Goal: Task Accomplishment & Management: Manage account settings

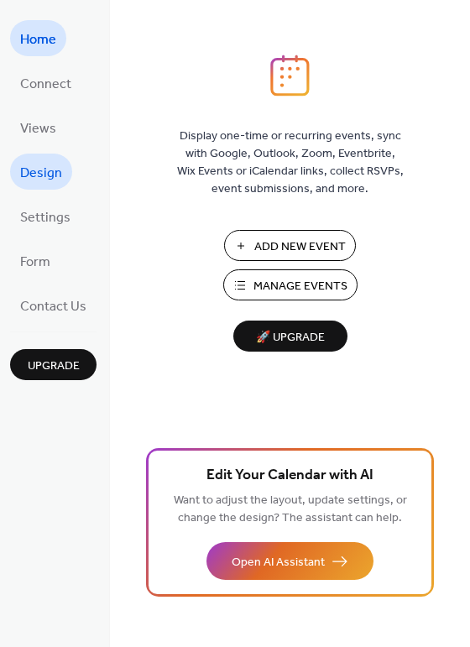
click at [55, 172] on span "Design" at bounding box center [41, 173] width 42 height 26
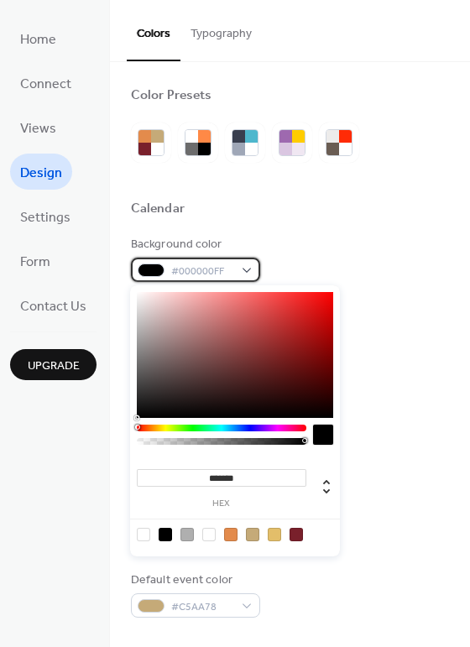
click at [237, 269] on div "#000000FF" at bounding box center [195, 270] width 129 height 24
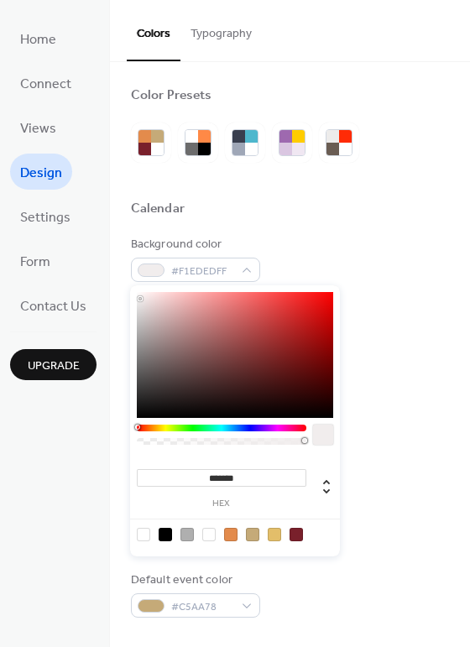
type input "*******"
drag, startPoint x: 150, startPoint y: 311, endPoint x: 115, endPoint y: 262, distance: 60.8
click at [115, 262] on body "Home Connect Views Design Settings Form Contact Us Upgrade Design Upgrade Color…" at bounding box center [235, 323] width 470 height 647
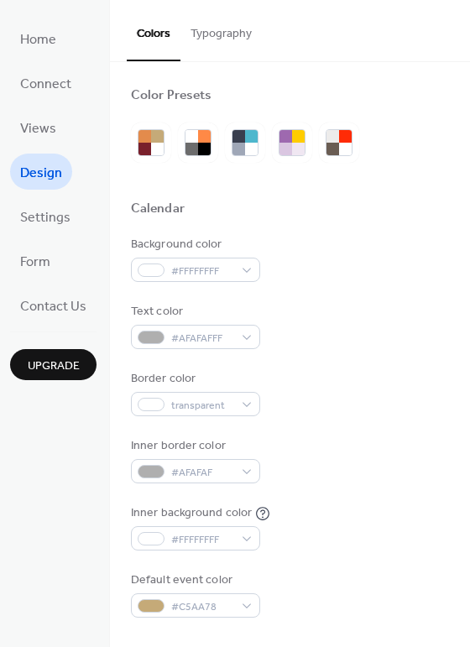
click at [410, 316] on div "Text color #AFAFAFFF" at bounding box center [290, 326] width 318 height 46
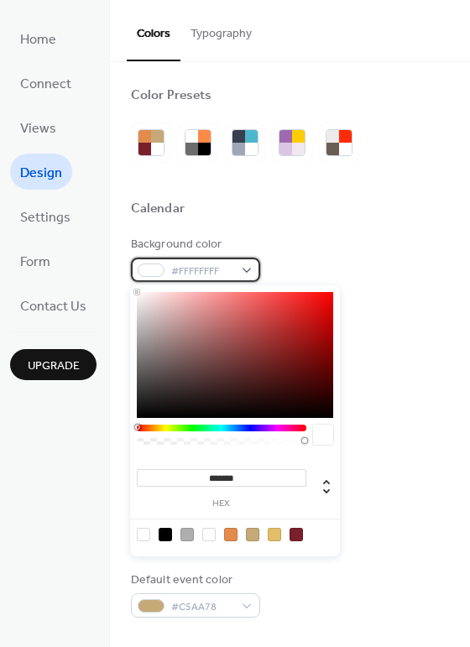
click at [223, 275] on span "#FFFFFFFF" at bounding box center [202, 272] width 62 height 18
click at [373, 250] on div "Background color #FFFFFFFF" at bounding box center [290, 259] width 318 height 46
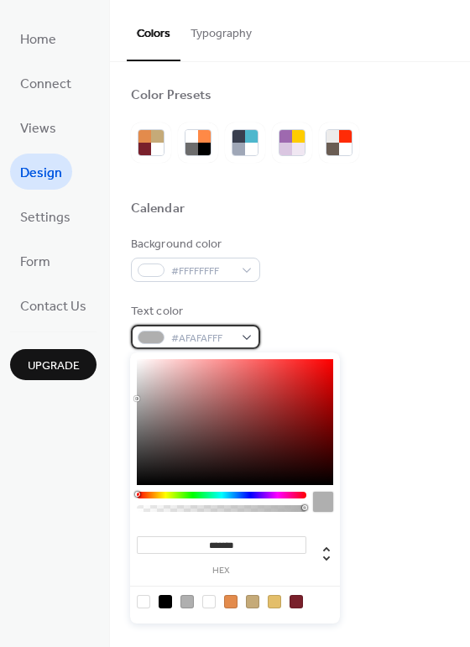
click at [228, 334] on span "#AFAFAFFF" at bounding box center [202, 339] width 62 height 18
drag, startPoint x: 133, startPoint y: 400, endPoint x: 168, endPoint y: 482, distance: 88.4
click at [168, 482] on div "******* hex" at bounding box center [235, 488] width 210 height 271
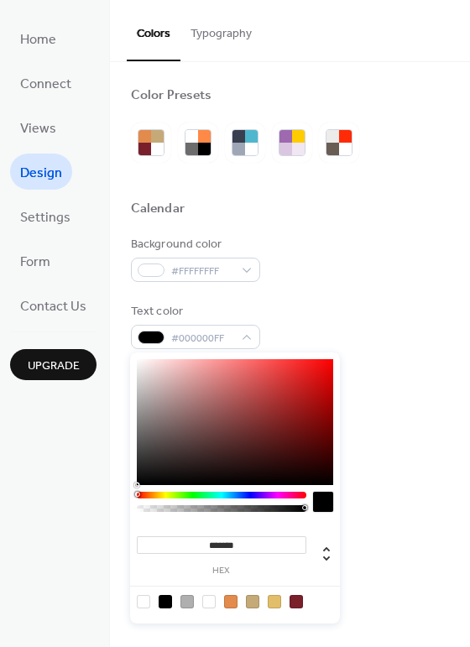
drag, startPoint x: 311, startPoint y: 469, endPoint x: 351, endPoint y: 497, distance: 48.9
click at [351, 497] on body "Home Connect Views Design Settings Form Contact Us Upgrade Design Upgrade Color…" at bounding box center [235, 323] width 470 height 647
type input "*******"
drag, startPoint x: 322, startPoint y: 476, endPoint x: 354, endPoint y: 517, distance: 52.1
click at [354, 517] on body "Home Connect Views Design Settings Form Contact Us Upgrade Design Upgrade Color…" at bounding box center [235, 323] width 470 height 647
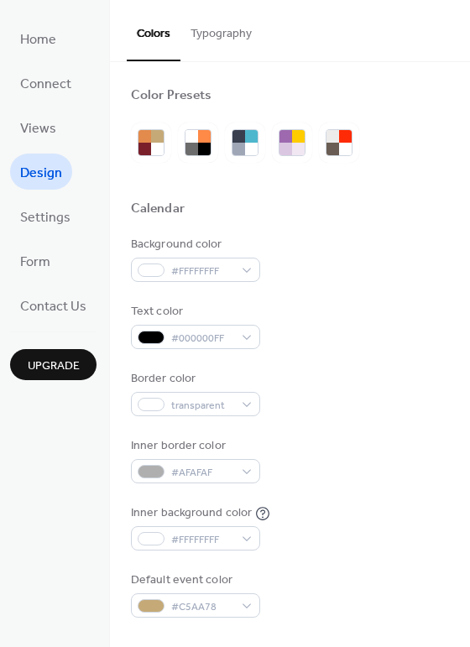
click at [392, 527] on div "Inner background color #FFFFFFFF" at bounding box center [290, 528] width 318 height 46
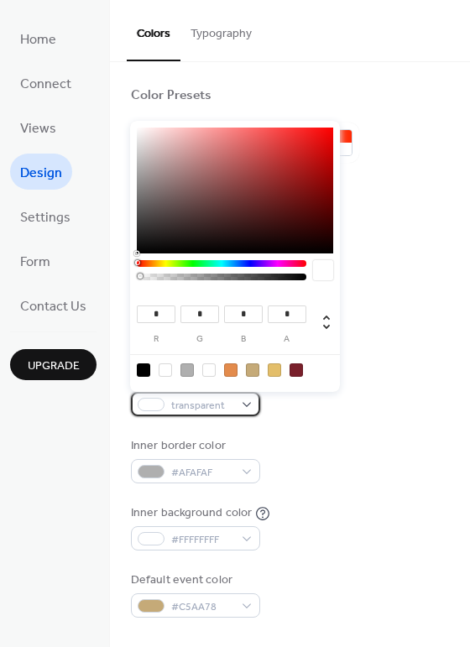
click at [215, 412] on span "transparent" at bounding box center [202, 406] width 62 height 18
click at [424, 421] on div "Background color #FFFFFFFF Text color #000000FF Border color transparent Inner …" at bounding box center [290, 427] width 318 height 382
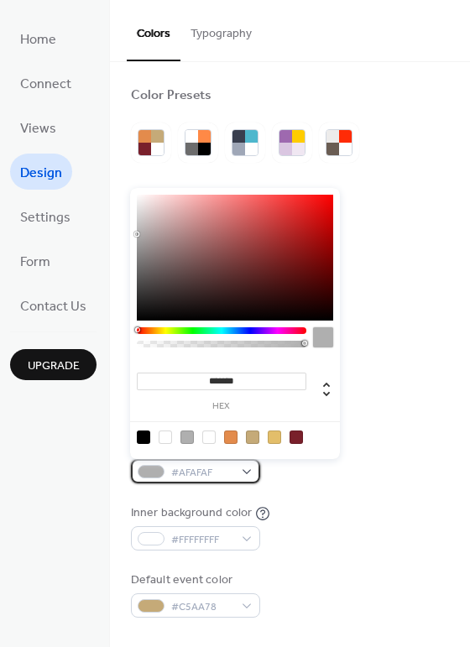
click at [220, 468] on span "#AFAFAF" at bounding box center [202, 473] width 62 height 18
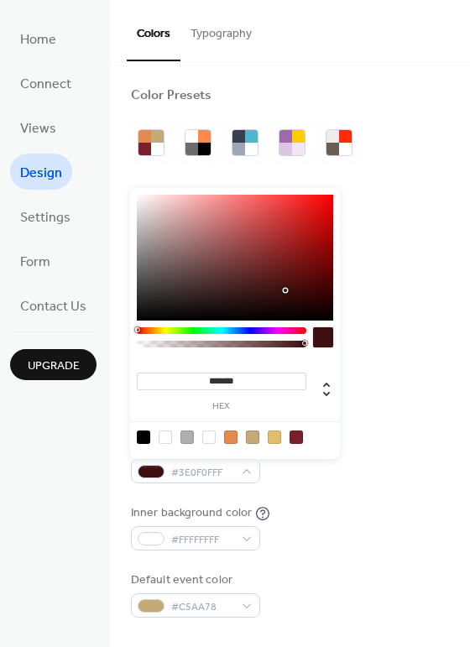
drag, startPoint x: 220, startPoint y: 295, endPoint x: 285, endPoint y: 290, distance: 64.8
click at [285, 290] on div at bounding box center [235, 258] width 196 height 126
drag, startPoint x: 285, startPoint y: 290, endPoint x: 257, endPoint y: 246, distance: 52.4
click at [257, 248] on div at bounding box center [256, 249] width 3 height 3
drag, startPoint x: 257, startPoint y: 246, endPoint x: 200, endPoint y: 248, distance: 57.1
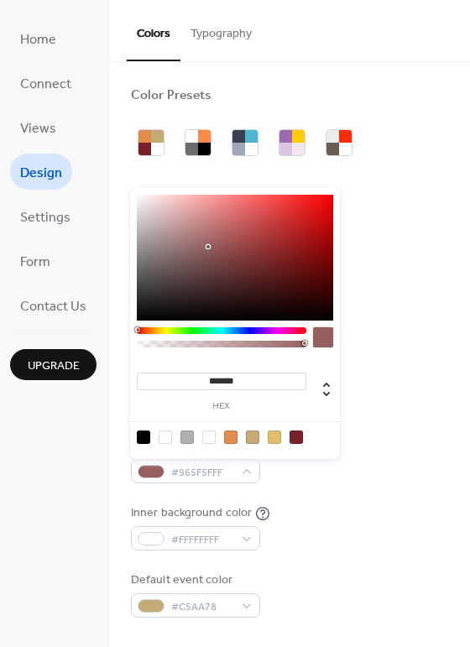
click at [207, 248] on div at bounding box center [208, 246] width 3 height 3
drag, startPoint x: 200, startPoint y: 248, endPoint x: 193, endPoint y: 280, distance: 33.4
click at [193, 280] on div at bounding box center [191, 280] width 3 height 3
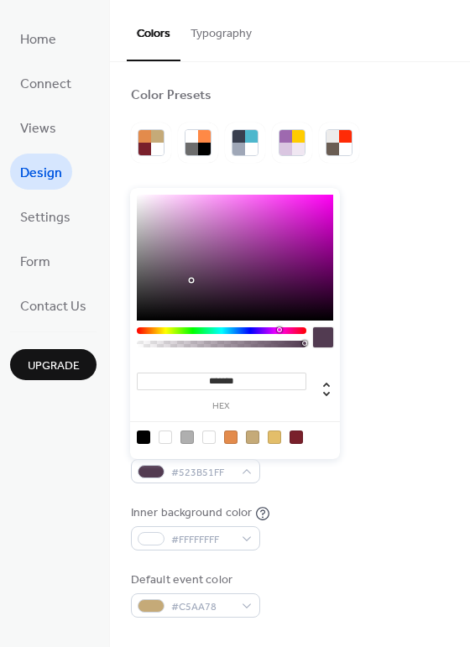
click at [280, 331] on div at bounding box center [222, 330] width 170 height 7
click at [280, 333] on div at bounding box center [222, 330] width 170 height 7
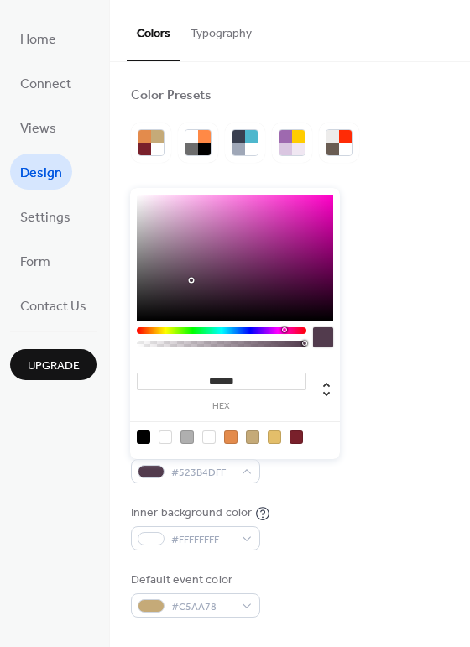
click at [285, 333] on div at bounding box center [222, 330] width 170 height 7
click at [266, 237] on div at bounding box center [235, 258] width 196 height 126
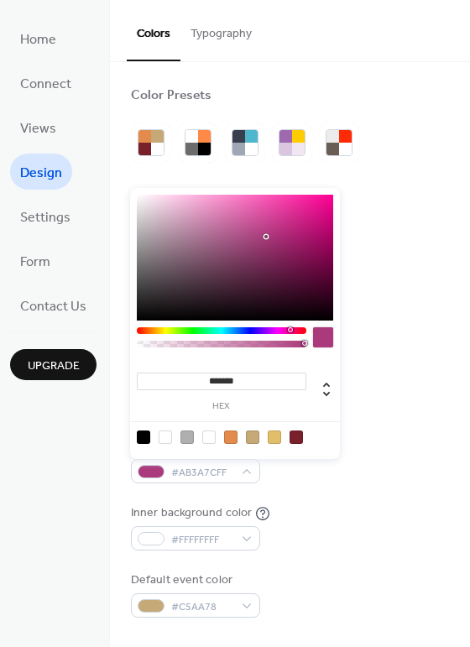
click at [290, 331] on div at bounding box center [222, 330] width 170 height 7
type input "*******"
drag, startPoint x: 301, startPoint y: 241, endPoint x: 268, endPoint y: 187, distance: 62.9
click at [268, 187] on div "******* hex" at bounding box center [235, 322] width 210 height 275
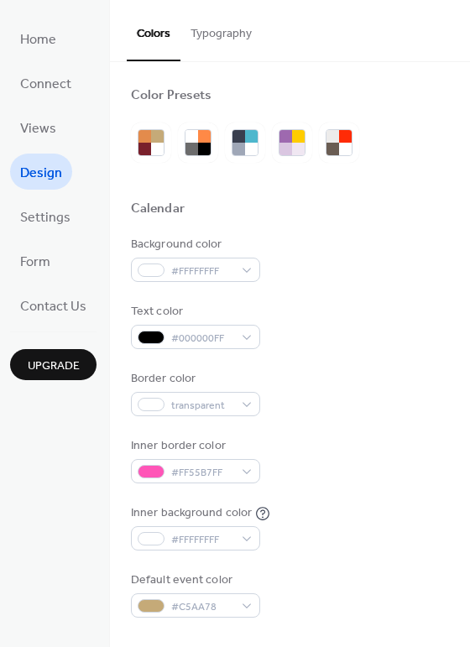
click at [384, 383] on div "Border color transparent" at bounding box center [290, 393] width 318 height 46
click at [215, 484] on div "Background color #FFFFFFFF Text color #000000FF Border color transparent Inner …" at bounding box center [290, 427] width 318 height 382
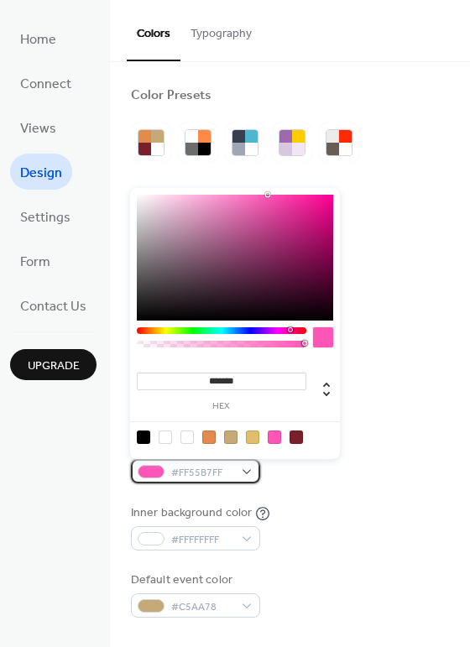
click at [243, 470] on div "#FF55B7FF" at bounding box center [195, 471] width 129 height 24
click at [226, 375] on input "*******" at bounding box center [222, 382] width 170 height 18
click at [326, 394] on icon at bounding box center [326, 389] width 20 height 20
type input "***"
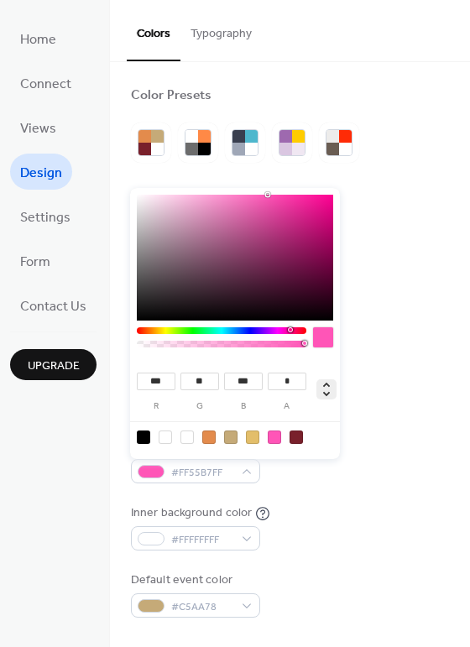
type input "****"
type input "***"
click at [326, 394] on icon at bounding box center [326, 389] width 20 height 20
type input "*******"
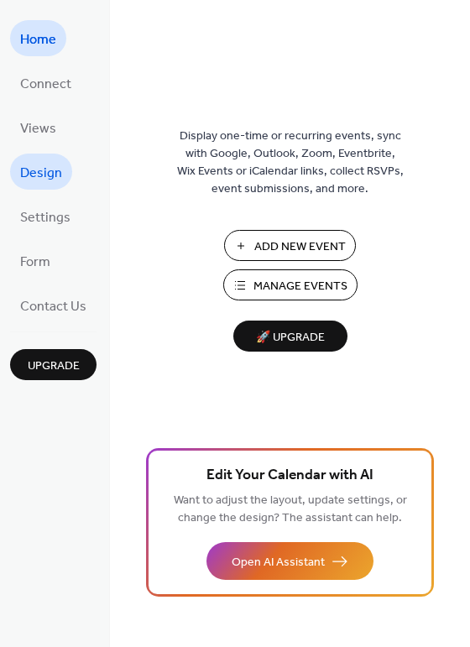
click at [57, 170] on span "Design" at bounding box center [41, 173] width 42 height 26
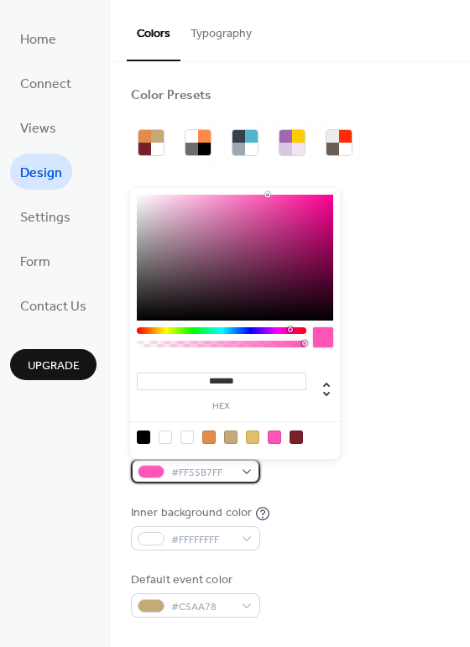
click at [186, 468] on span "#FF55B7FF" at bounding box center [202, 473] width 62 height 18
click at [265, 384] on input "*******" at bounding box center [222, 382] width 170 height 18
drag, startPoint x: 265, startPoint y: 384, endPoint x: 175, endPoint y: 388, distance: 89.9
click at [175, 388] on input "*******" at bounding box center [222, 382] width 170 height 18
paste input
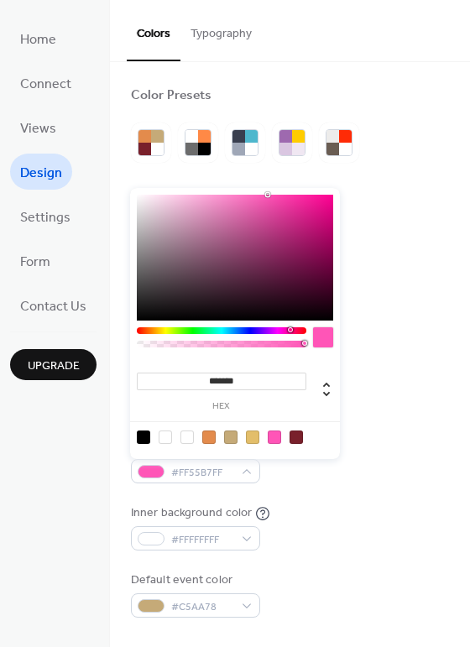
type input "******"
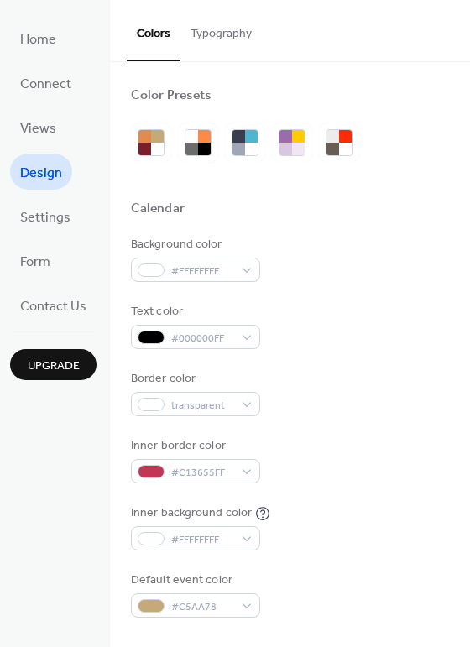
click at [342, 521] on div "Inner background color #FFFFFFFF" at bounding box center [290, 528] width 318 height 46
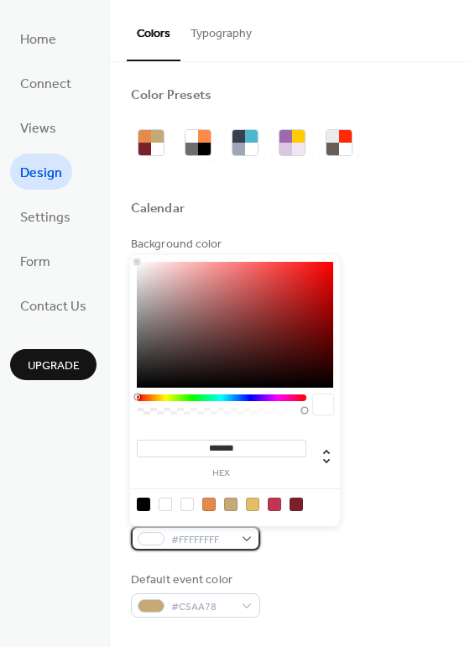
click at [222, 532] on span "#FFFFFFFF" at bounding box center [202, 540] width 62 height 18
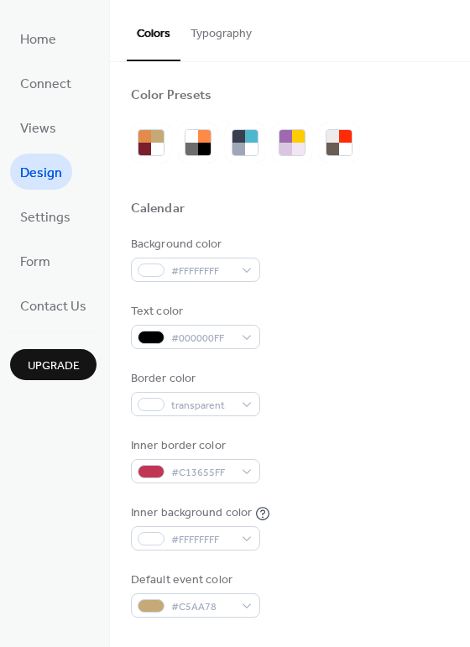
click at [370, 519] on div "Inner background color #FFFFFFFF" at bounding box center [290, 528] width 318 height 46
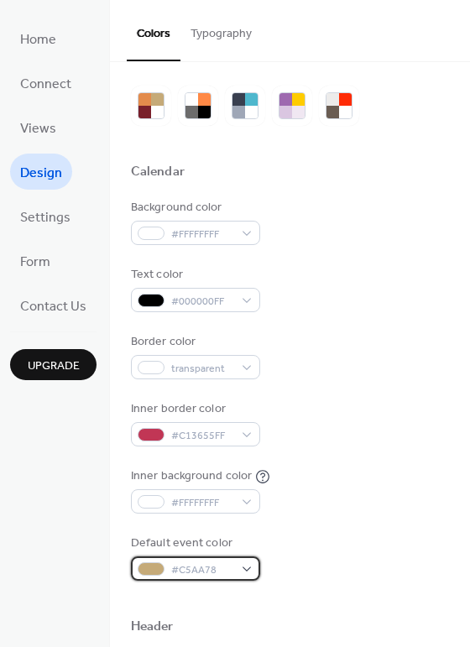
click at [221, 576] on span "#C5AA78" at bounding box center [202, 571] width 62 height 18
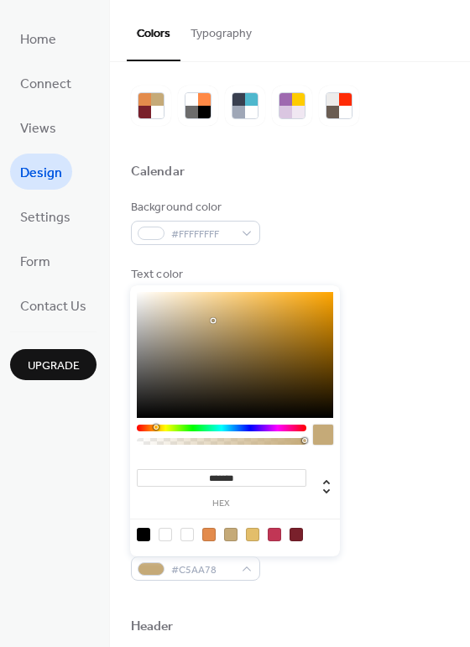
click at [227, 479] on input "*******" at bounding box center [222, 478] width 170 height 18
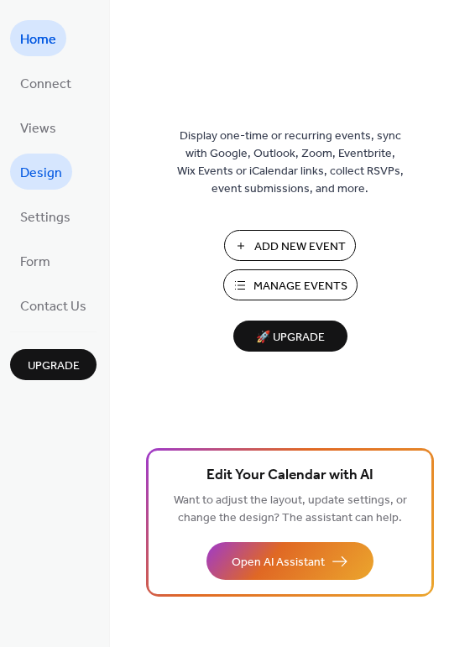
click at [48, 178] on span "Design" at bounding box center [41, 173] width 42 height 26
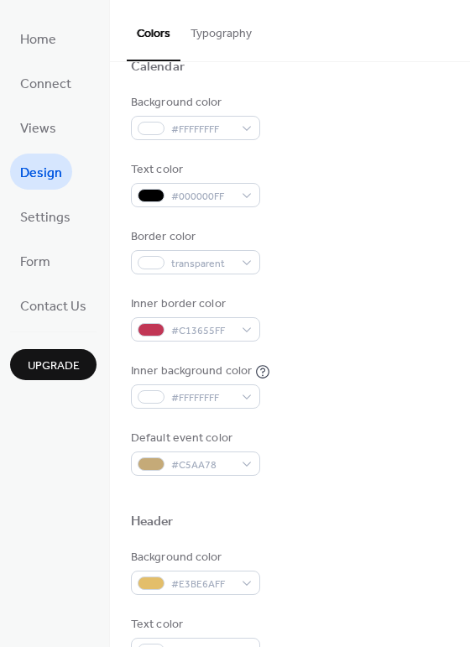
scroll to position [154, 0]
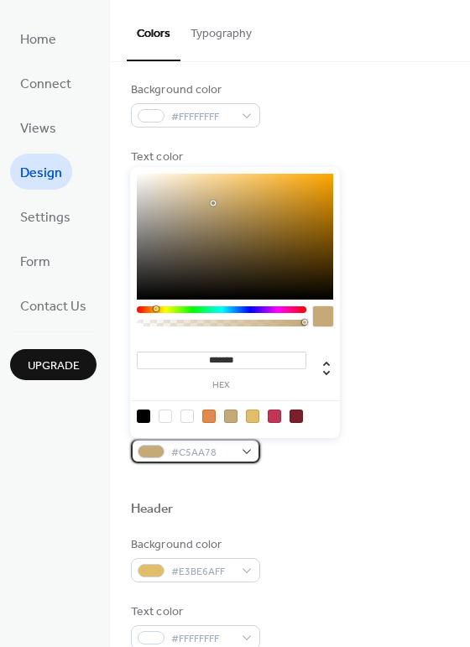
click at [242, 444] on div "#C5AA78" at bounding box center [195, 451] width 129 height 24
click at [310, 510] on div "Header" at bounding box center [290, 512] width 318 height 22
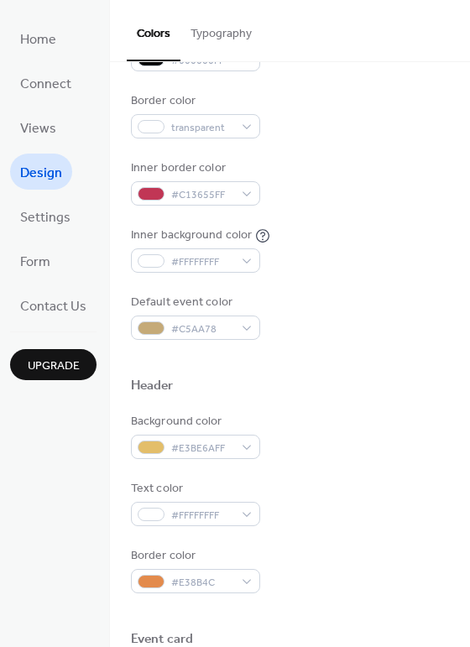
scroll to position [279, 0]
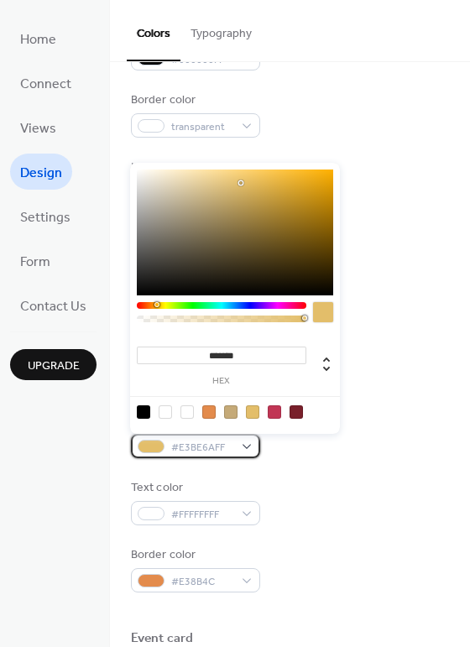
click at [198, 448] on span "#E3BE6AFF" at bounding box center [202, 448] width 62 height 18
click at [203, 359] on input "*******" at bounding box center [222, 356] width 170 height 18
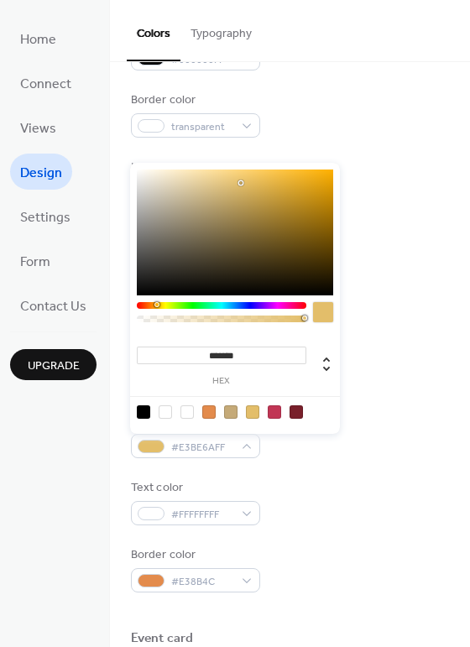
paste input
type input "******"
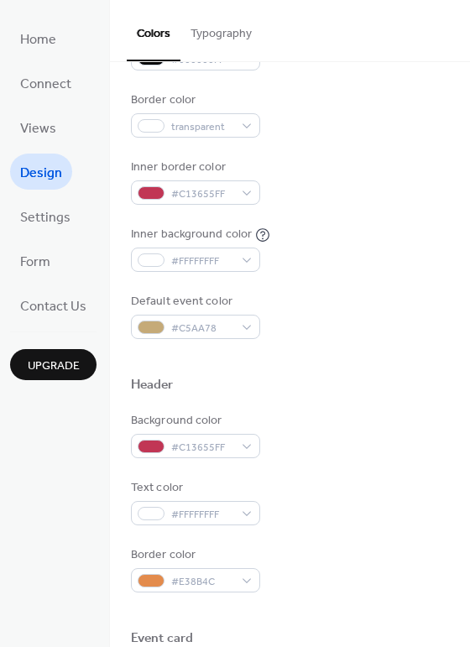
click at [327, 531] on div "Background color #C13655FF Text color #FFFFFFFF Border color #E38B4C" at bounding box center [290, 502] width 318 height 180
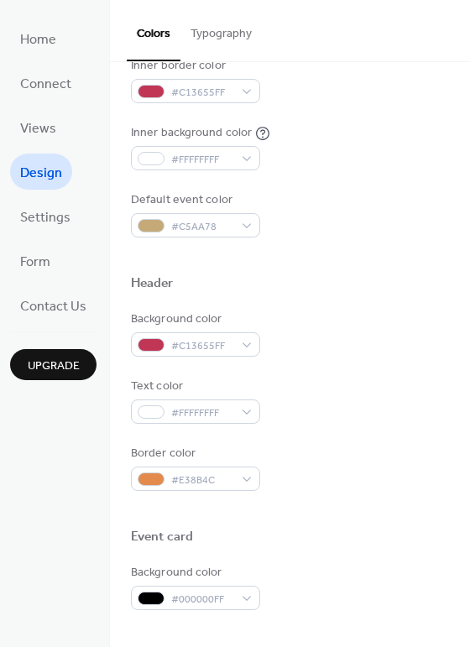
scroll to position [381, 0]
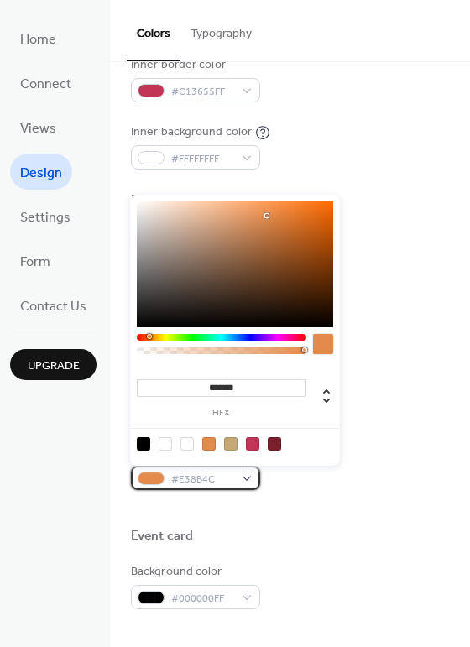
click at [233, 468] on div "#E38B4C" at bounding box center [195, 478] width 129 height 24
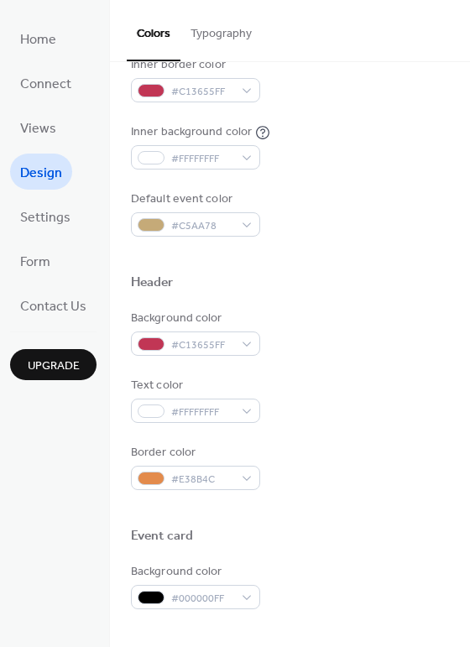
click at [298, 475] on div "Border color #E38B4C" at bounding box center [290, 467] width 318 height 46
click at [239, 475] on div "#E38B4C" at bounding box center [195, 478] width 129 height 24
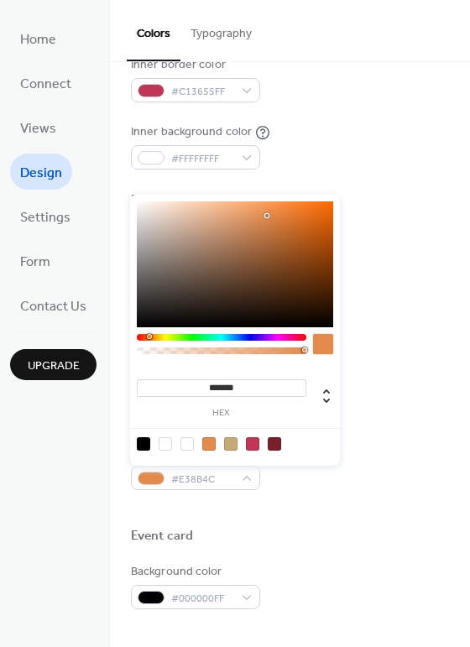
click at [254, 445] on div at bounding box center [252, 443] width 13 height 13
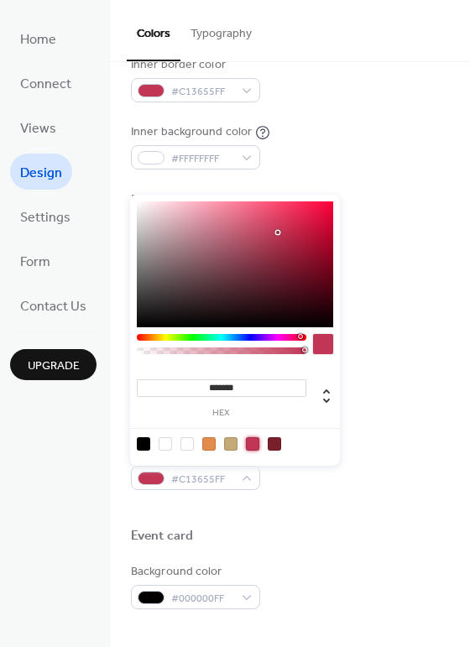
click at [276, 443] on div at bounding box center [274, 443] width 13 height 13
type input "*******"
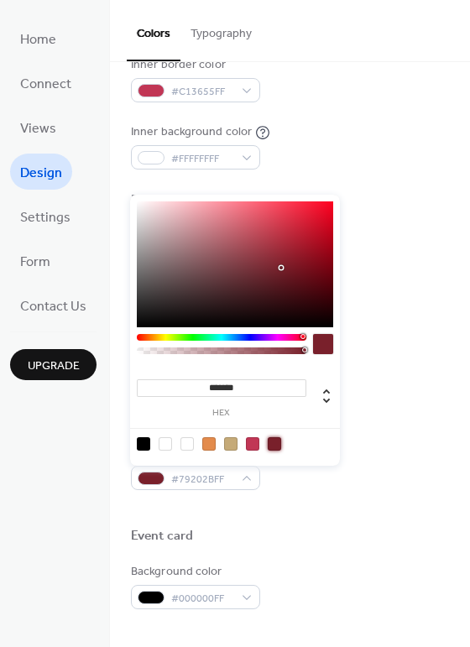
click at [327, 485] on div "Border color #79202BFF" at bounding box center [290, 467] width 318 height 46
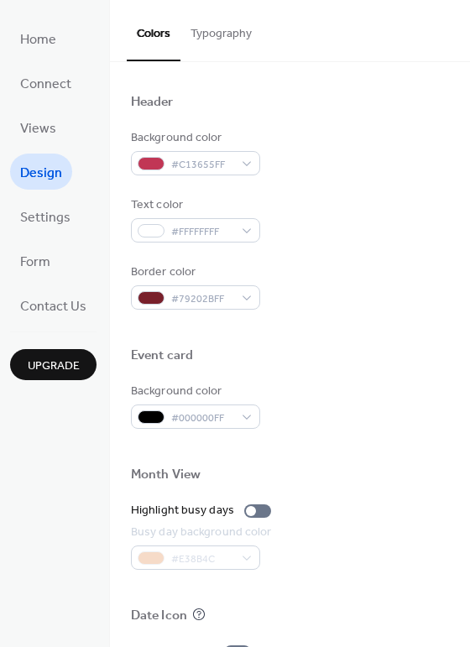
scroll to position [586, 0]
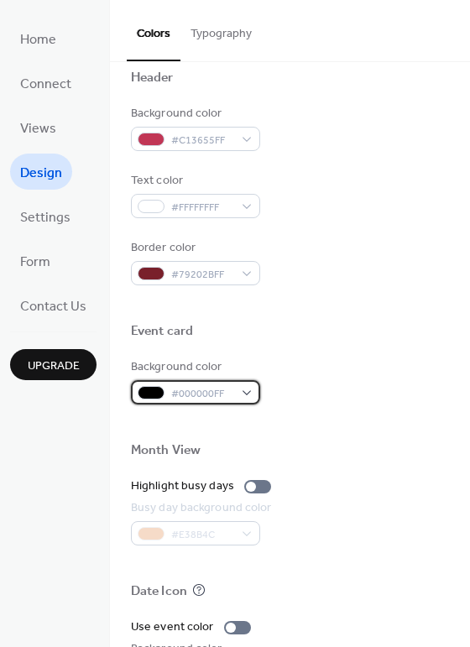
click at [237, 395] on div "#000000FF" at bounding box center [195, 392] width 129 height 24
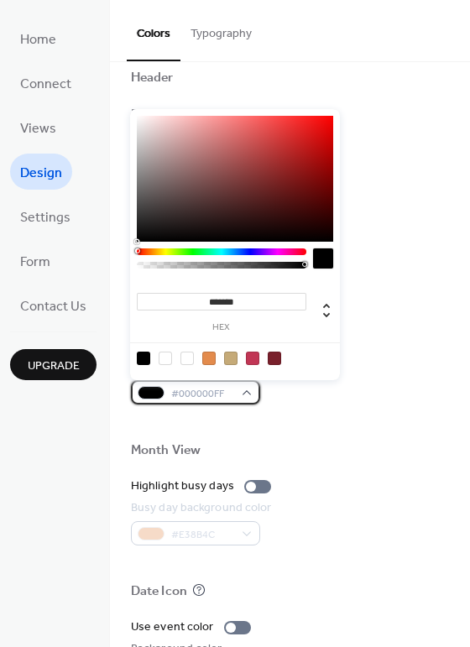
click at [242, 391] on div "#000000FF" at bounding box center [195, 392] width 129 height 24
click at [243, 390] on div "#000000FF" at bounding box center [195, 392] width 129 height 24
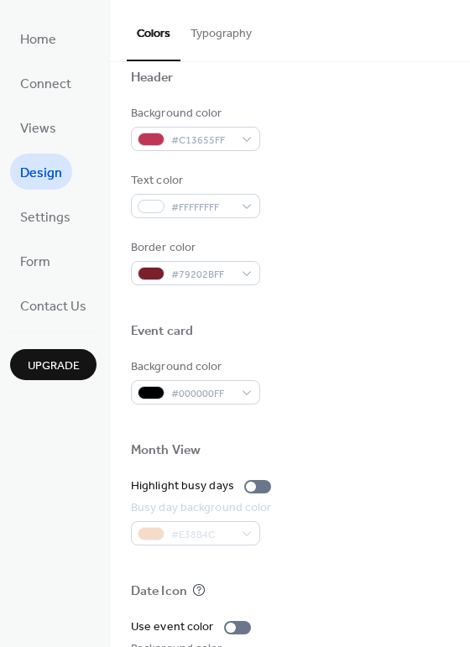
click at [327, 454] on div "Month View" at bounding box center [290, 453] width 318 height 22
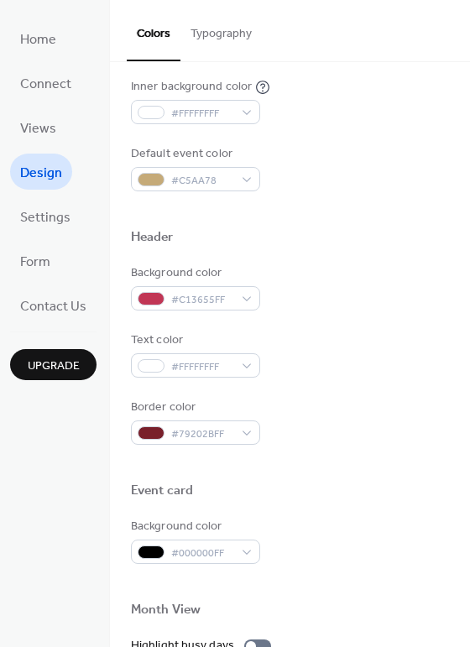
scroll to position [416, 0]
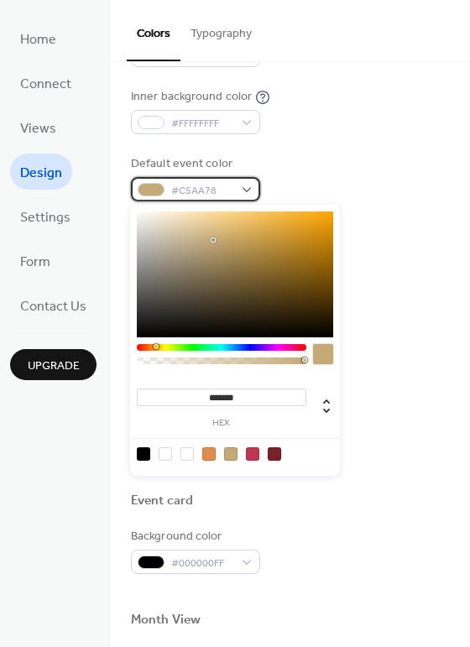
click at [241, 194] on div "#C5AA78" at bounding box center [195, 189] width 129 height 24
click at [209, 453] on div at bounding box center [208, 453] width 13 height 13
type input "*******"
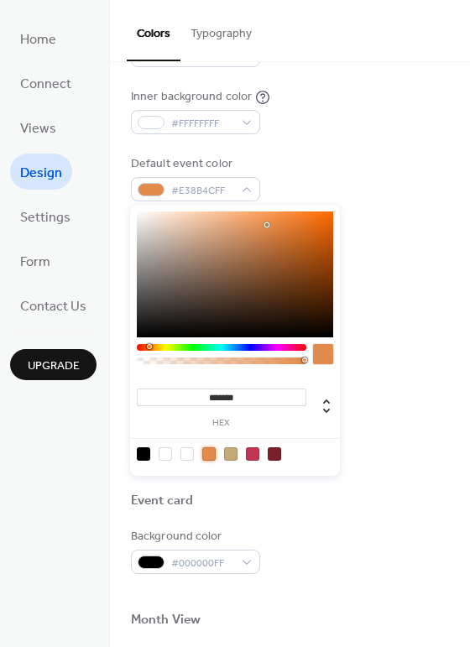
click at [310, 518] on div at bounding box center [290, 521] width 318 height 13
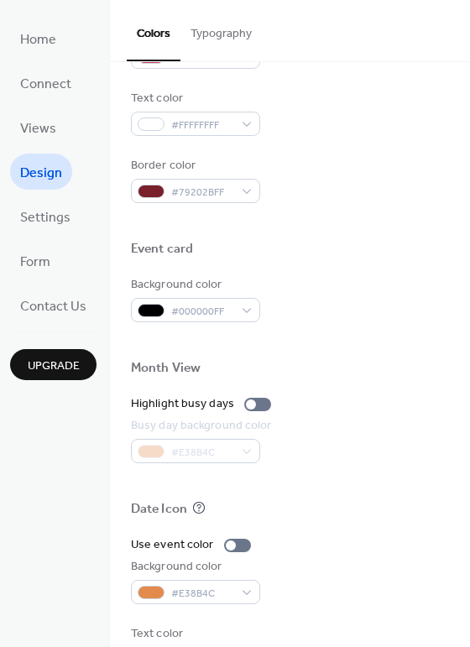
scroll to position [0, 0]
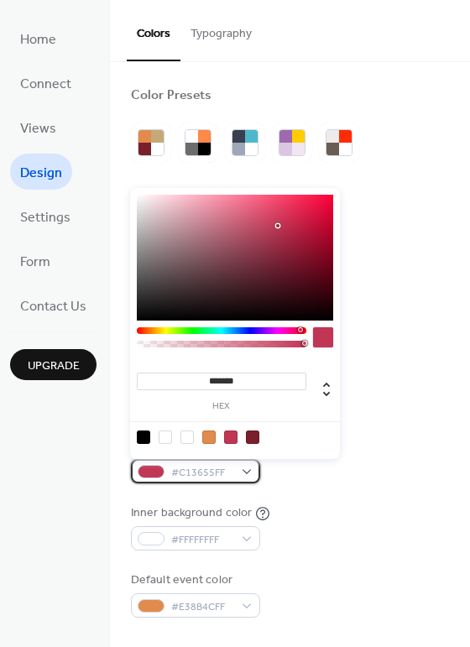
click at [201, 475] on span "#C13655FF" at bounding box center [202, 473] width 62 height 18
click at [249, 438] on div at bounding box center [252, 437] width 13 height 13
type input "*******"
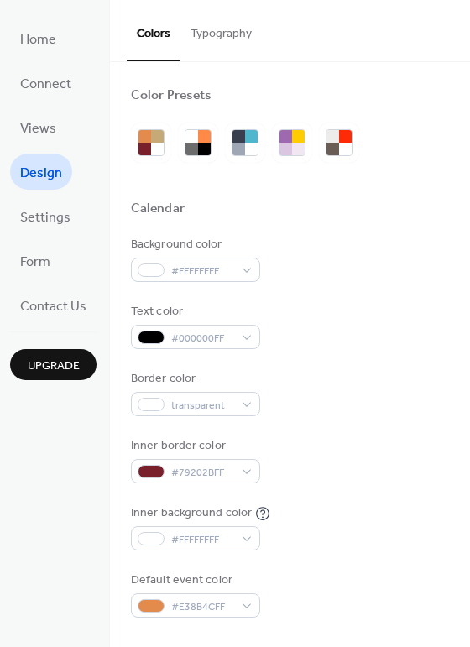
click at [309, 510] on div "Inner background color #FFFFFFFF" at bounding box center [290, 528] width 318 height 46
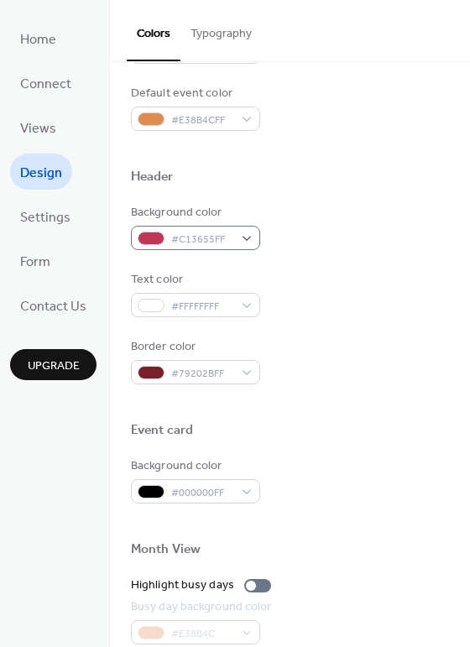
scroll to position [495, 0]
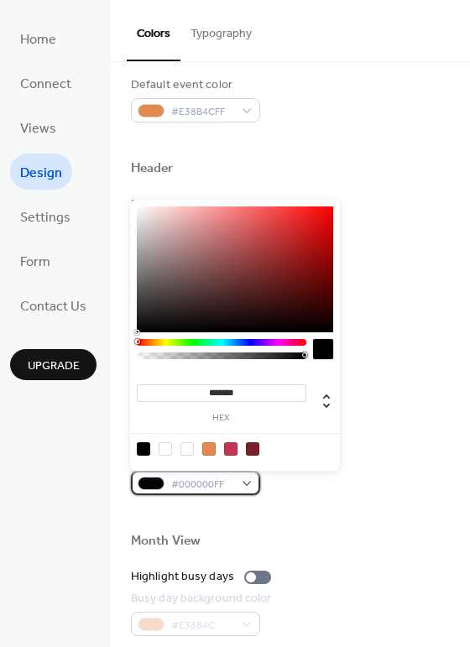
click at [239, 483] on div "#000000FF" at bounding box center [195, 483] width 129 height 24
click at [209, 452] on div at bounding box center [208, 448] width 13 height 13
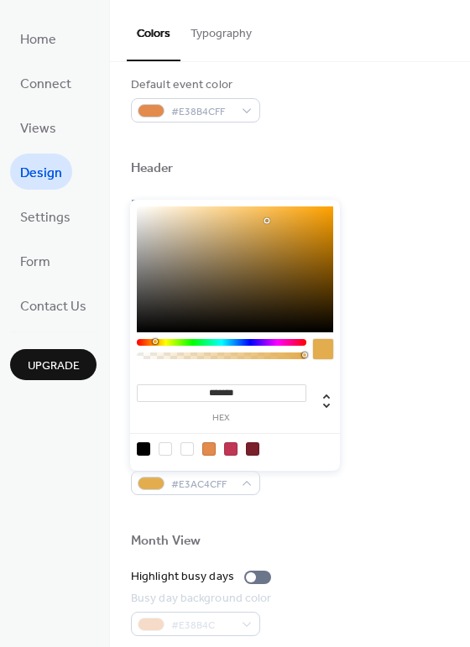
click at [154, 342] on div at bounding box center [155, 341] width 5 height 5
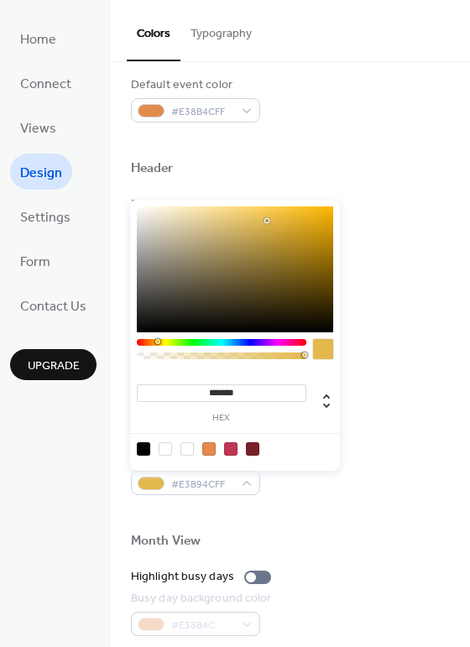
type input "*******"
click at [156, 343] on div at bounding box center [156, 341] width 5 height 5
click at [316, 499] on div at bounding box center [290, 514] width 318 height 38
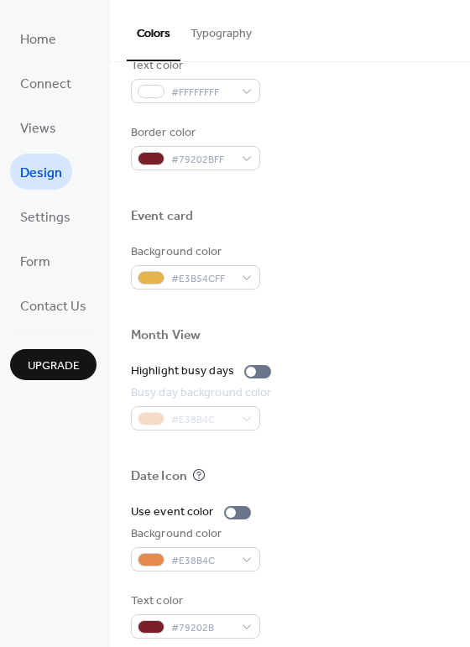
scroll to position [718, 0]
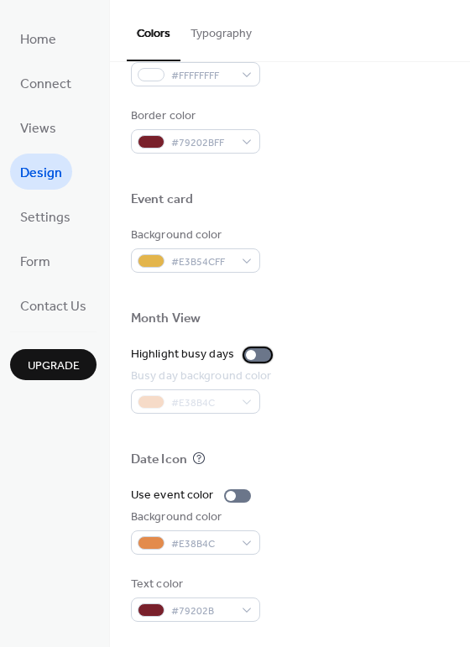
click at [255, 353] on div at bounding box center [257, 354] width 27 height 13
click at [249, 351] on div at bounding box center [257, 354] width 27 height 13
click at [311, 430] on div at bounding box center [290, 433] width 318 height 38
click at [235, 494] on div at bounding box center [237, 495] width 27 height 13
click at [239, 494] on div at bounding box center [244, 496] width 10 height 10
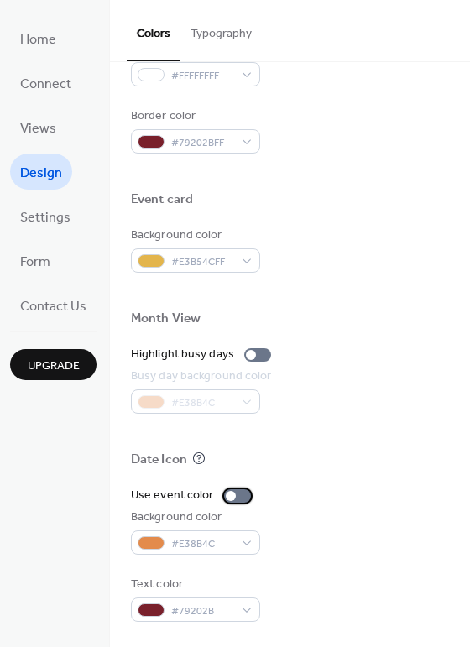
click at [235, 494] on div at bounding box center [237, 495] width 27 height 13
click at [239, 494] on div at bounding box center [244, 496] width 10 height 10
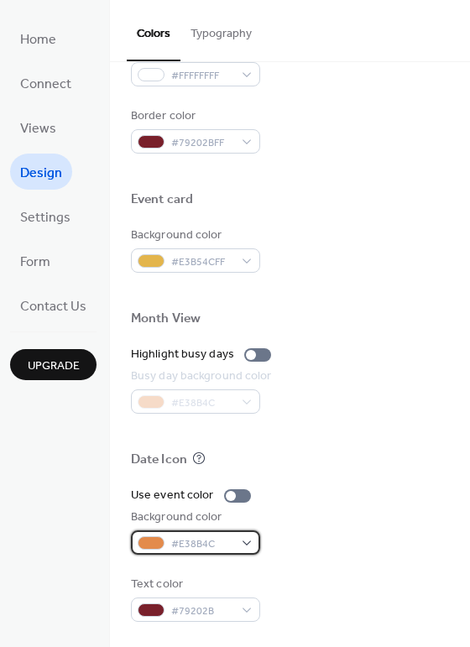
click at [240, 539] on div "#E38B4C" at bounding box center [195, 543] width 129 height 24
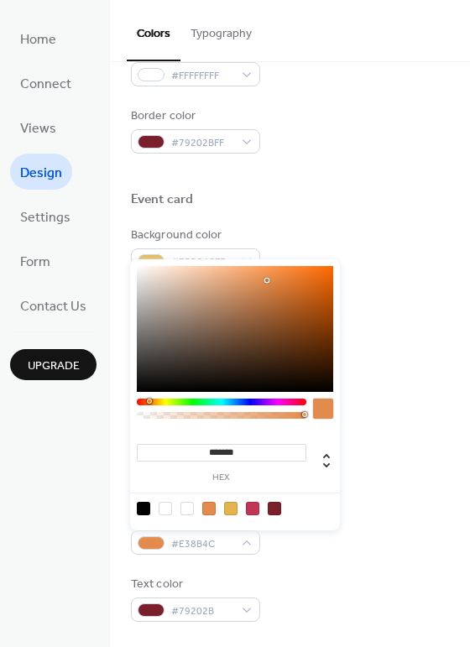
click at [250, 510] on div at bounding box center [252, 508] width 13 height 13
type input "*******"
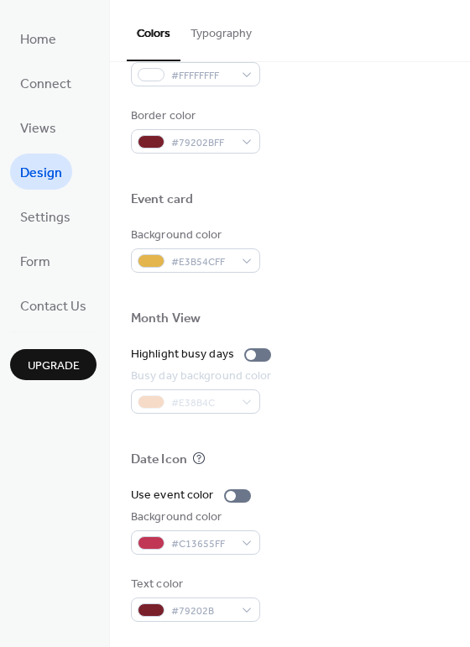
click at [287, 555] on div "Use event color Background color #C13655FF Text color #79202B" at bounding box center [290, 554] width 318 height 135
click at [243, 536] on div "#C13655FF" at bounding box center [195, 543] width 129 height 24
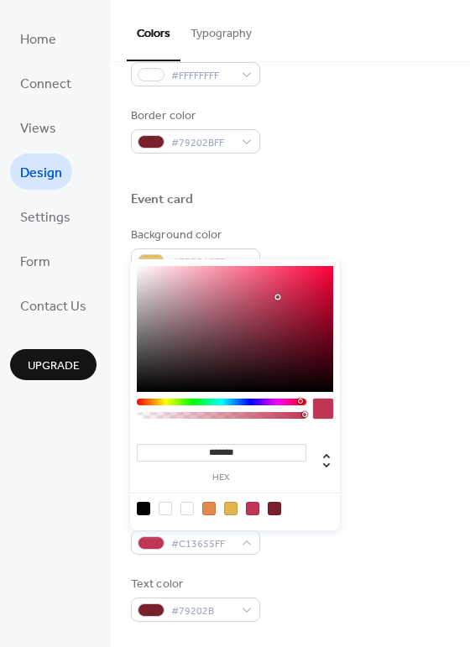
click at [207, 510] on div at bounding box center [208, 508] width 13 height 13
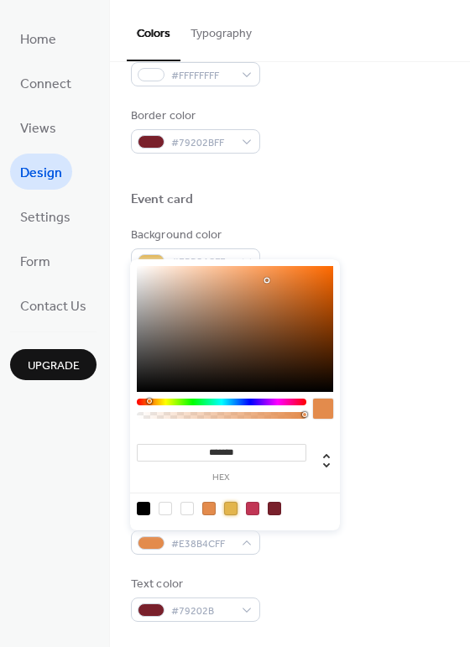
click at [229, 507] on div at bounding box center [230, 508] width 13 height 13
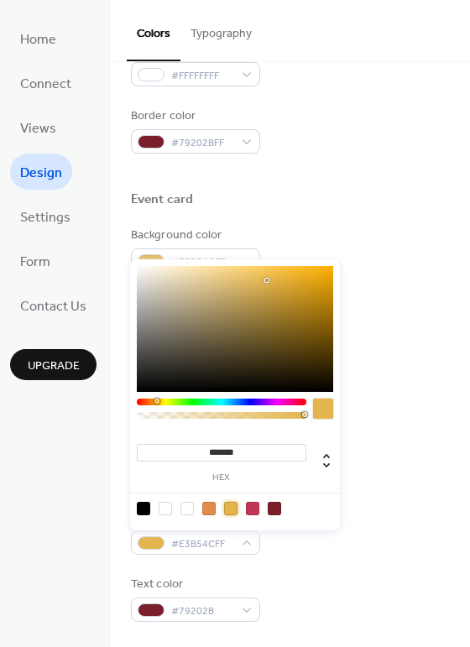
click at [210, 507] on div at bounding box center [208, 508] width 13 height 13
type input "*******"
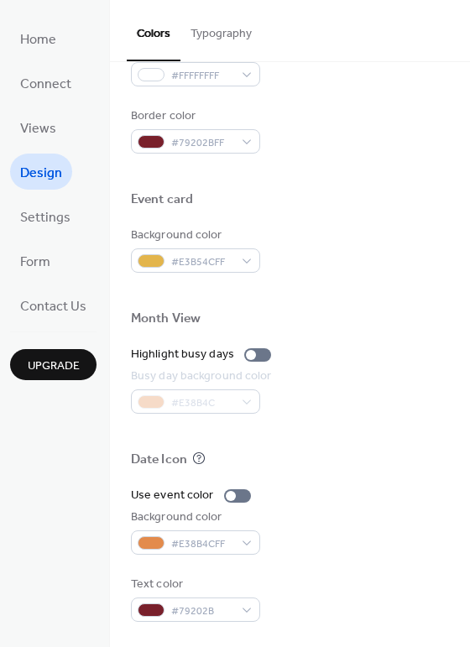
click at [283, 564] on div "Use event color Background color #E38B4CFF Text color #79202B" at bounding box center [290, 554] width 318 height 135
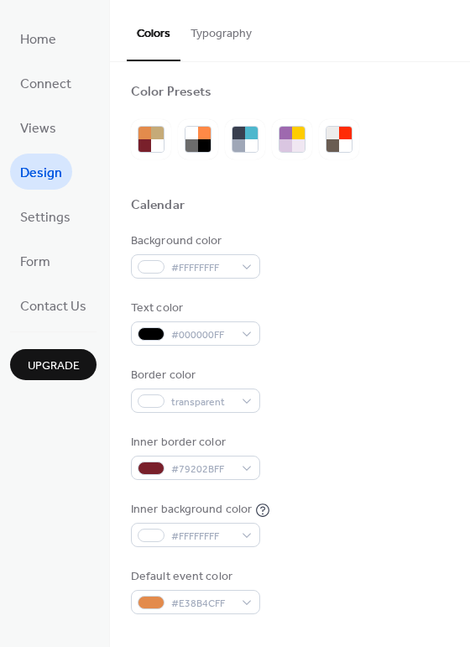
scroll to position [0, 0]
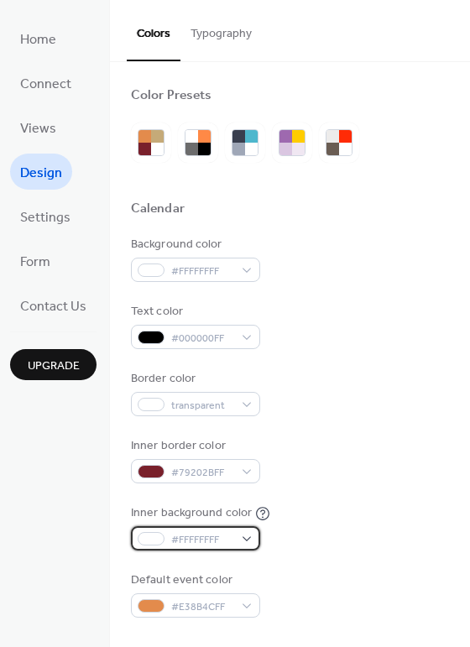
click at [233, 545] on div "#FFFFFFFF" at bounding box center [195, 538] width 129 height 24
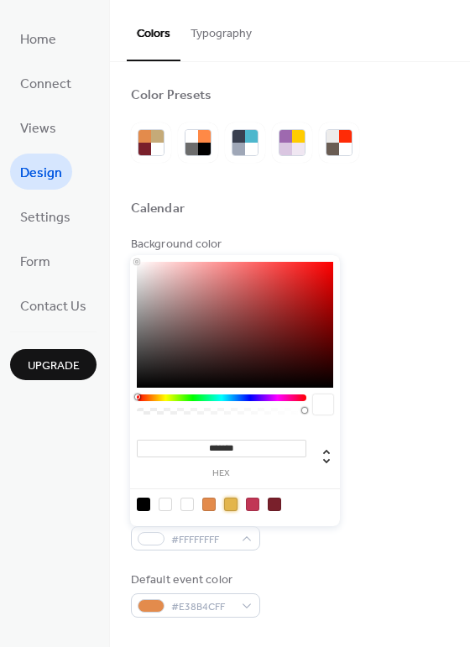
click at [232, 507] on div at bounding box center [230, 504] width 13 height 13
type input "*******"
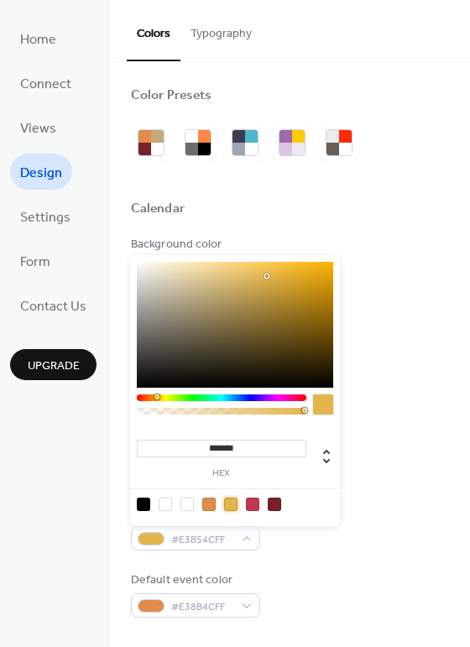
click at [310, 565] on div "Background color #FFFFFFFF Text color #000000FF Border color transparent Inner …" at bounding box center [290, 427] width 318 height 382
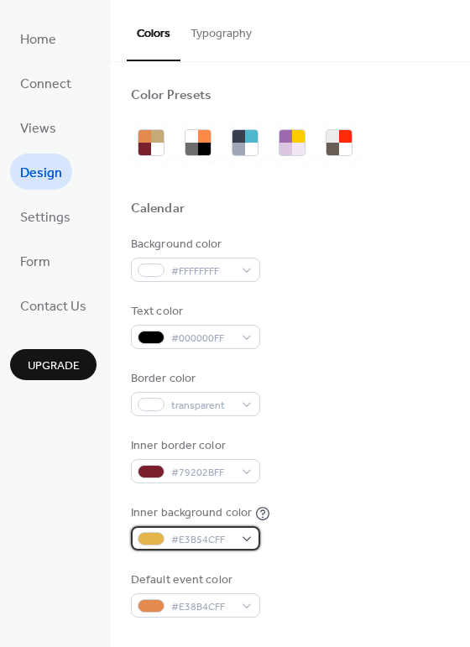
click at [235, 543] on div "#E3B54CFF" at bounding box center [195, 538] width 129 height 24
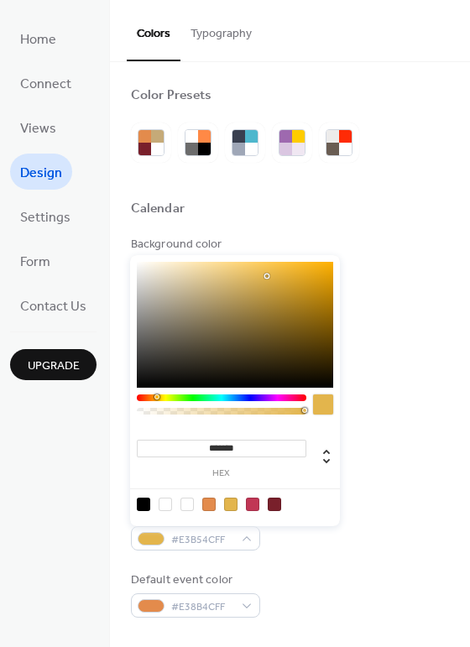
click at [163, 498] on div at bounding box center [165, 504] width 13 height 13
type input "*"
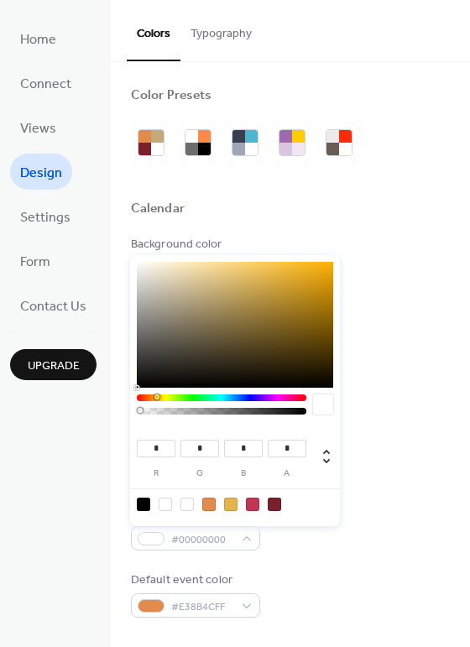
click at [316, 569] on div "Background color #FFFFFFFF Text color #000000FF Border color transparent Inner …" at bounding box center [290, 427] width 318 height 382
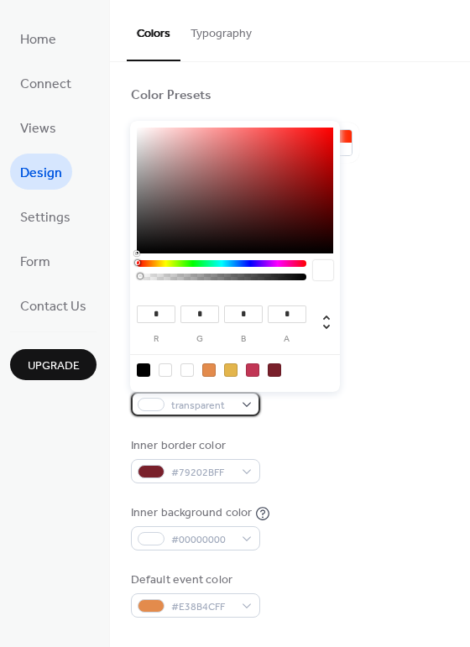
click at [230, 401] on span "transparent" at bounding box center [202, 406] width 62 height 18
click at [232, 370] on div at bounding box center [230, 369] width 13 height 13
type input "***"
type input "**"
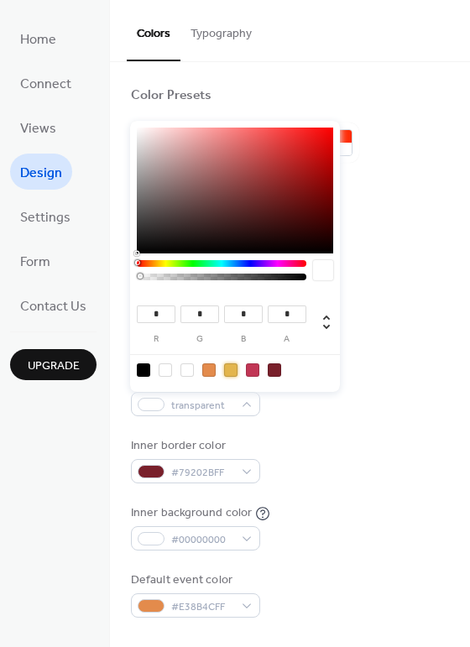
type input "*"
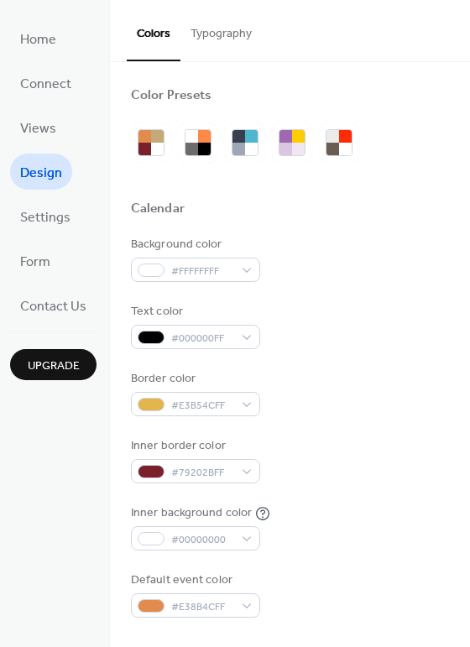
click at [308, 463] on div "Inner border color #79202BFF" at bounding box center [290, 460] width 318 height 46
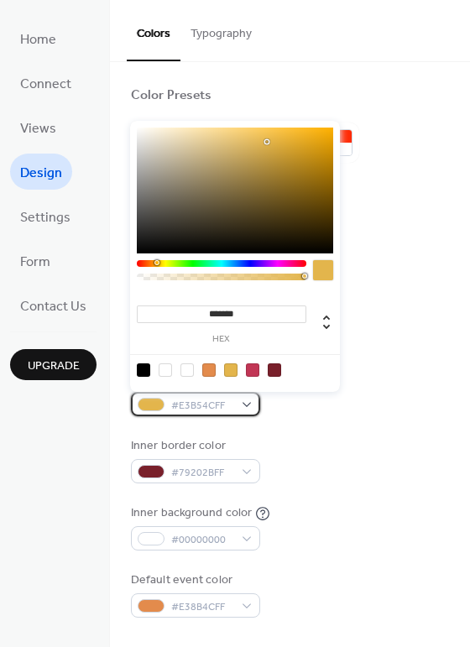
click at [231, 403] on span "#E3B54CFF" at bounding box center [202, 406] width 62 height 18
click at [165, 370] on div at bounding box center [165, 369] width 13 height 13
type input "*"
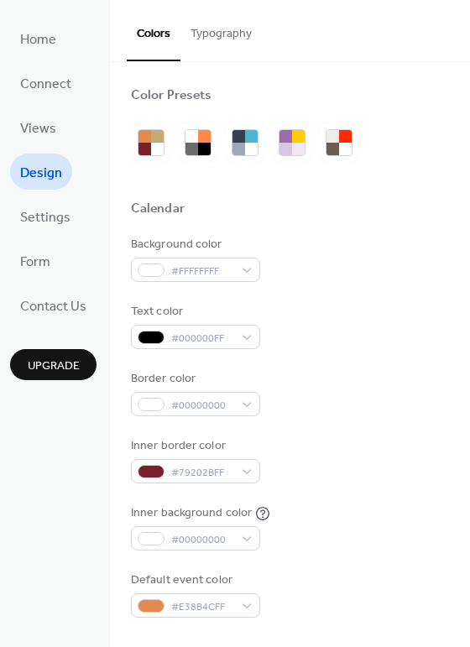
click at [251, 442] on div "Inner border color" at bounding box center [194, 446] width 126 height 18
click at [234, 398] on div "#00000000" at bounding box center [195, 404] width 129 height 24
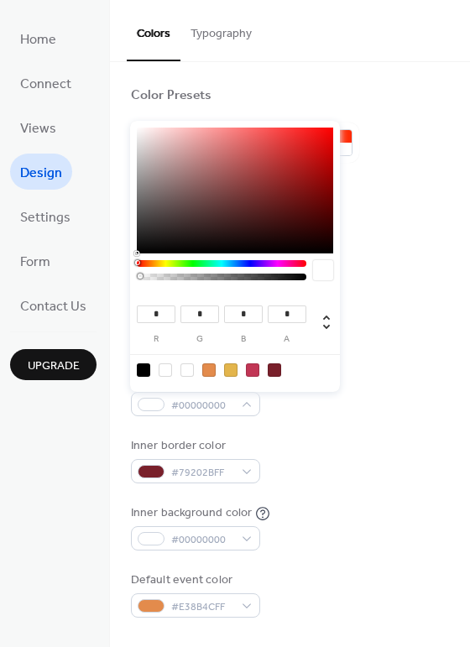
click at [328, 460] on div "Inner border color #79202BFF" at bounding box center [290, 460] width 318 height 46
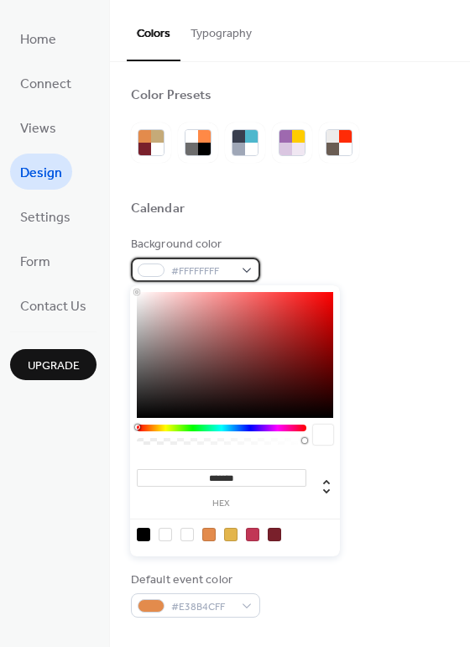
click at [222, 270] on span "#FFFFFFFF" at bounding box center [202, 272] width 62 height 18
click at [236, 534] on div at bounding box center [230, 534] width 13 height 13
type input "*******"
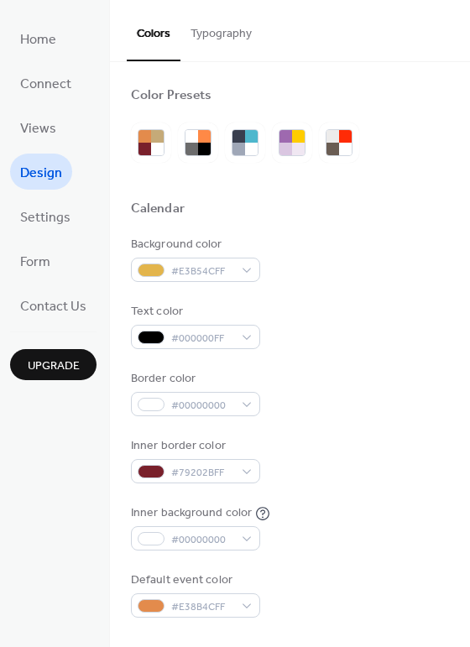
click at [305, 593] on div "Default event color #E38B4CFF" at bounding box center [290, 595] width 318 height 46
click at [242, 271] on div "#E3B54CFF" at bounding box center [195, 270] width 129 height 24
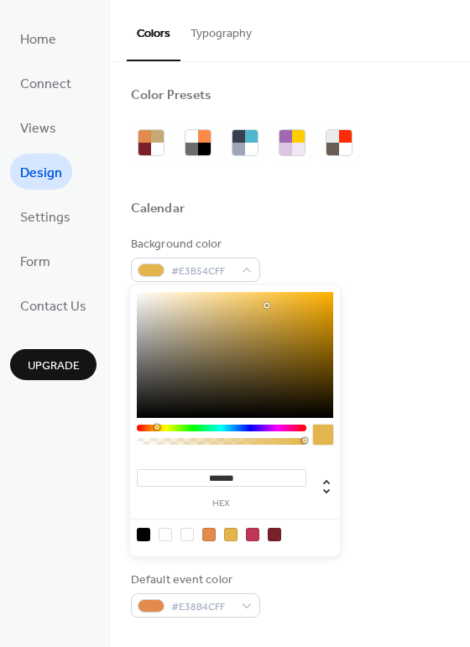
click at [166, 532] on div at bounding box center [165, 534] width 13 height 13
type input "*"
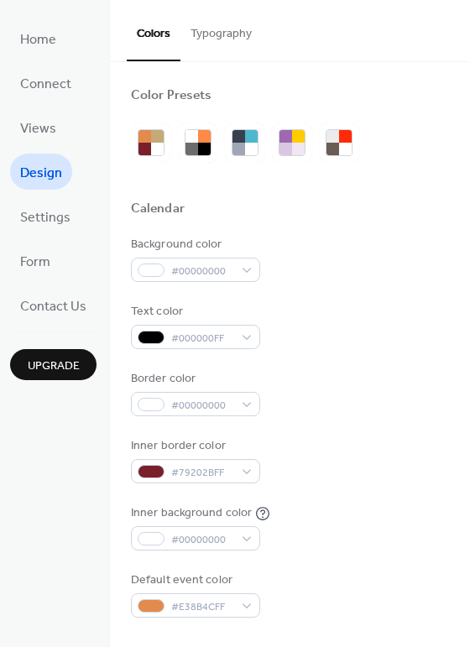
click at [309, 595] on div "Default event color #E38B4CFF" at bounding box center [290, 595] width 318 height 46
click at [227, 405] on span "#00000000" at bounding box center [202, 406] width 62 height 18
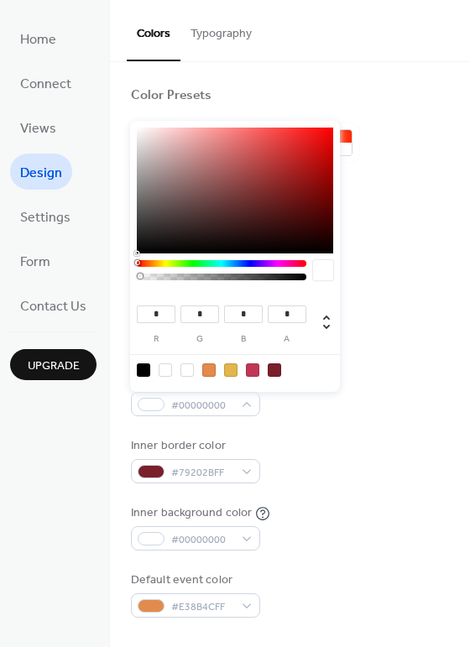
click at [143, 370] on div at bounding box center [143, 369] width 13 height 13
type input "*"
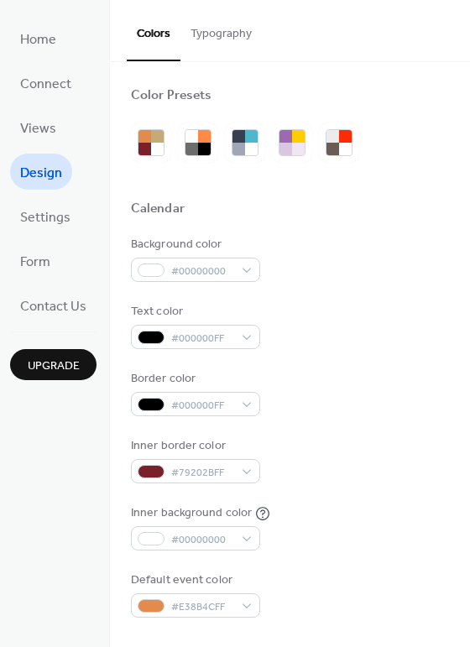
click at [283, 484] on div "Background color #00000000 Text color #000000FF Border color #000000FF Inner bo…" at bounding box center [290, 427] width 318 height 382
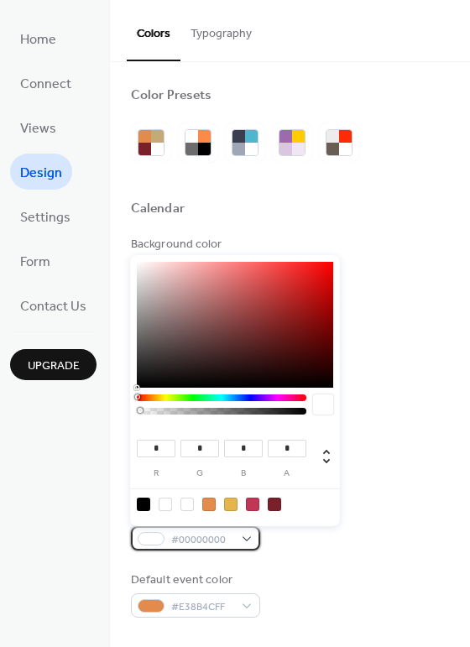
click at [180, 532] on span "#00000000" at bounding box center [202, 540] width 62 height 18
click at [230, 505] on div at bounding box center [230, 504] width 13 height 13
type input "***"
type input "**"
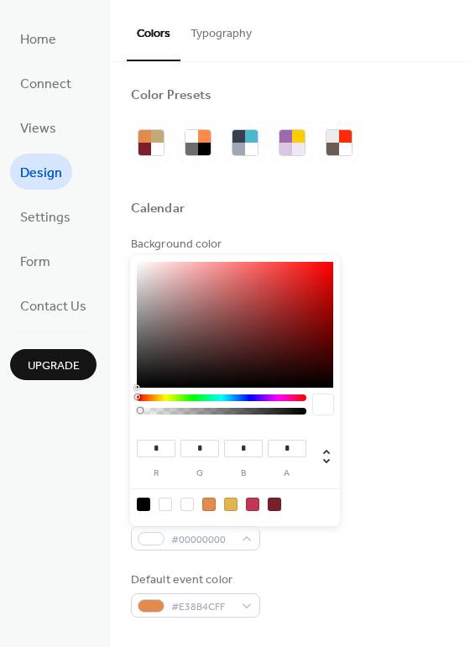
type input "*"
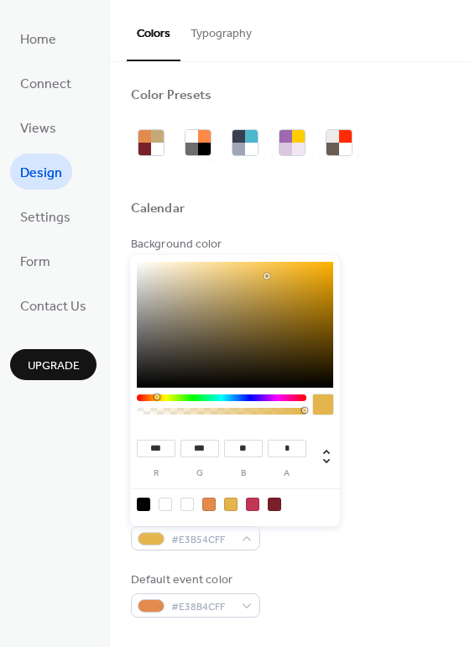
click at [164, 505] on div at bounding box center [165, 504] width 13 height 13
type input "*"
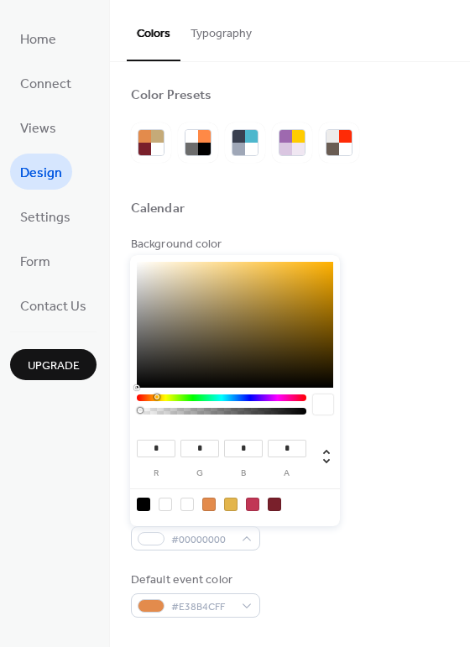
click at [177, 505] on div at bounding box center [234, 504] width 213 height 31
click at [181, 505] on div at bounding box center [186, 504] width 13 height 13
type input "***"
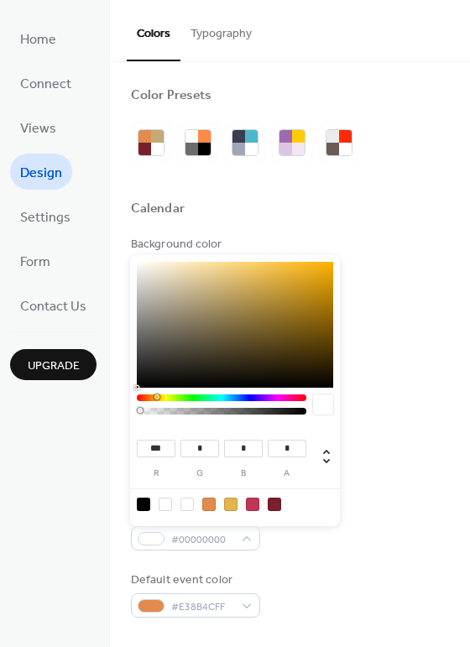
type input "*"
click at [306, 574] on div "Default event color #E38B4CFF" at bounding box center [290, 595] width 318 height 46
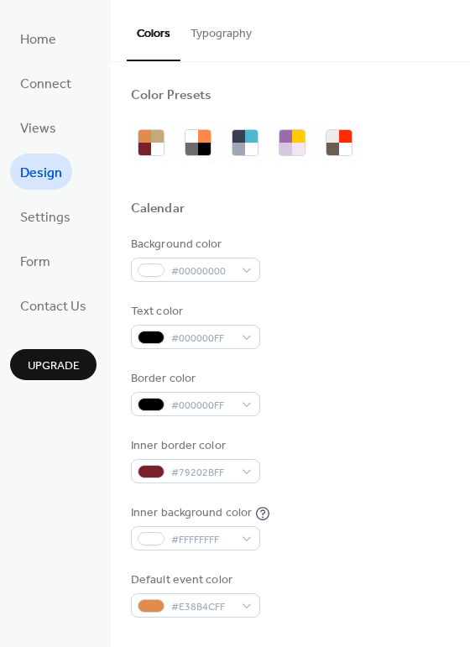
click at [338, 586] on div "Default event color #E38B4CFF" at bounding box center [290, 595] width 318 height 46
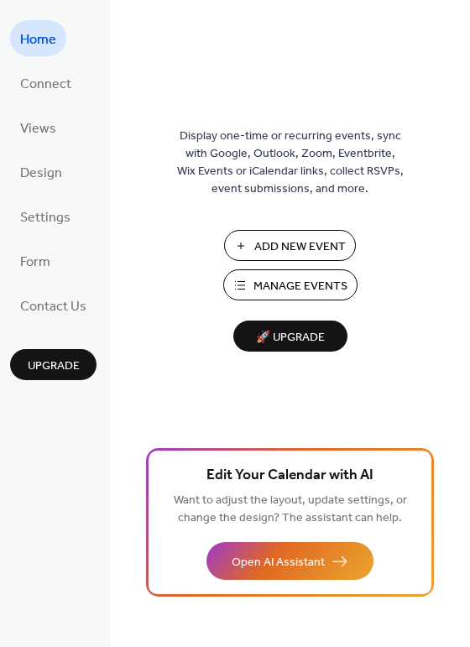
click at [43, 170] on span "Design" at bounding box center [41, 173] width 42 height 26
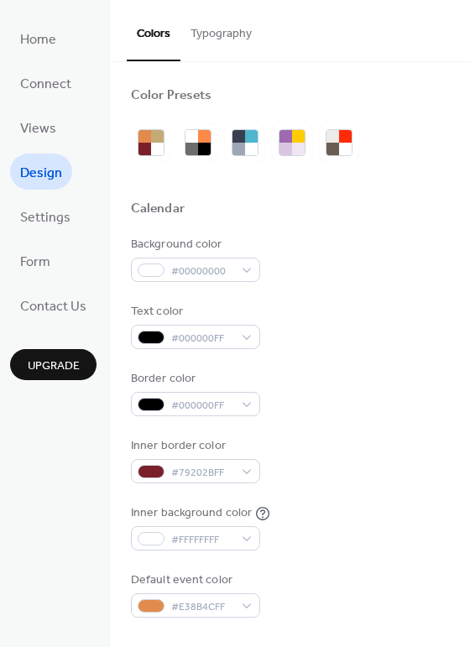
click at [231, 35] on button "Typography" at bounding box center [220, 30] width 81 height 60
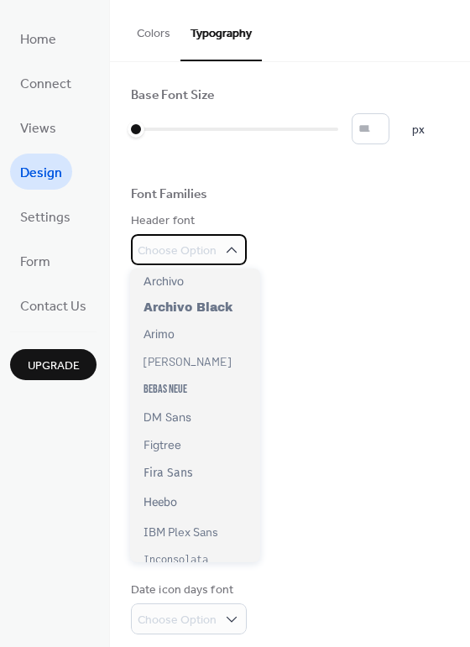
click at [212, 243] on span "Choose Option" at bounding box center [177, 252] width 79 height 18
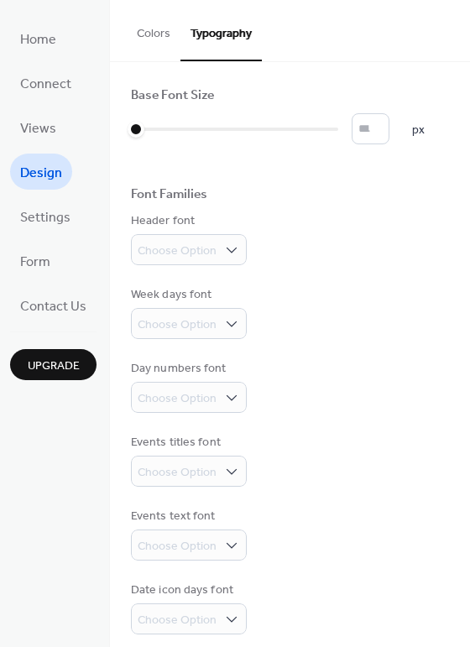
click at [350, 468] on div "Events titles font Choose Option" at bounding box center [290, 460] width 318 height 53
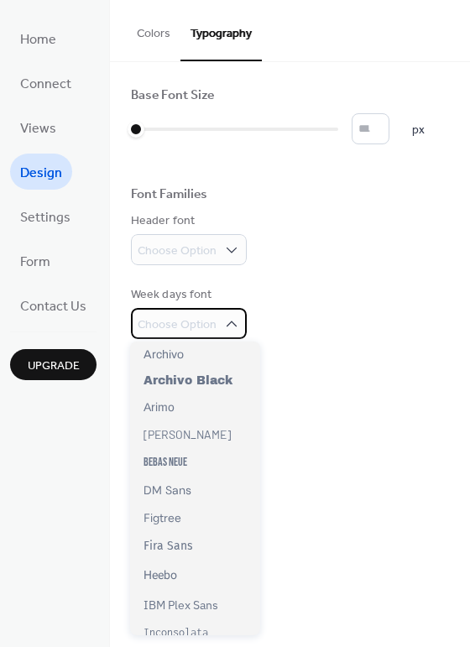
click at [224, 327] on icon at bounding box center [231, 324] width 17 height 17
click at [338, 392] on div "Day numbers font Choose Option" at bounding box center [290, 386] width 318 height 53
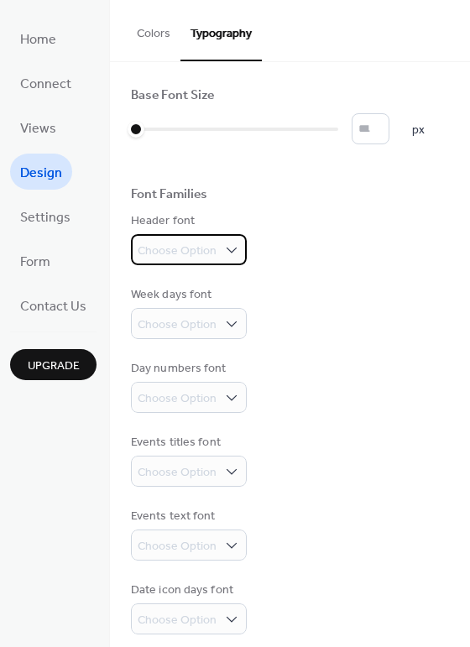
click at [208, 255] on span "Choose Option" at bounding box center [177, 252] width 79 height 18
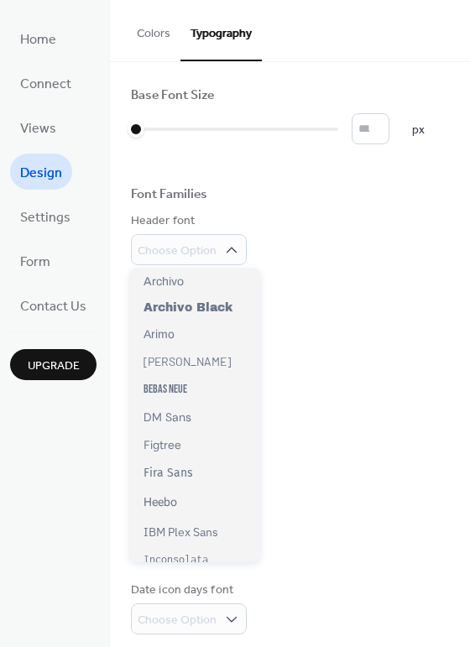
click at [343, 466] on div "Events titles font Choose Option" at bounding box center [290, 460] width 318 height 53
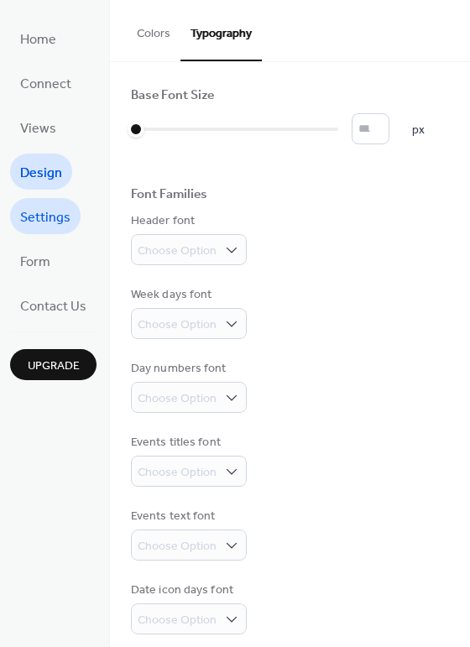
click at [52, 210] on span "Settings" at bounding box center [45, 218] width 50 height 26
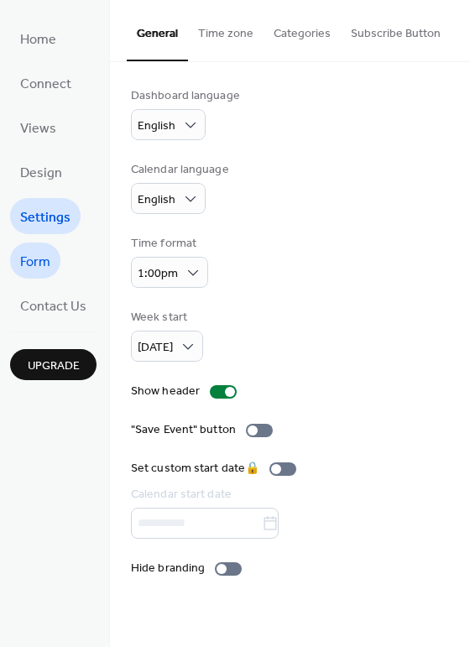
click at [56, 247] on link "Form" at bounding box center [35, 261] width 50 height 36
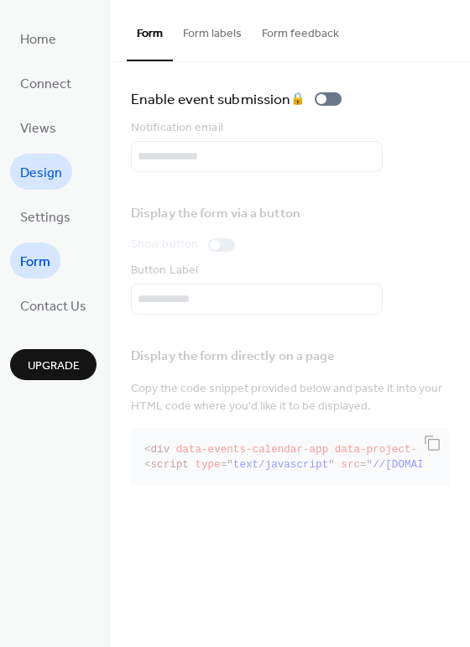
click at [57, 178] on span "Design" at bounding box center [41, 173] width 42 height 26
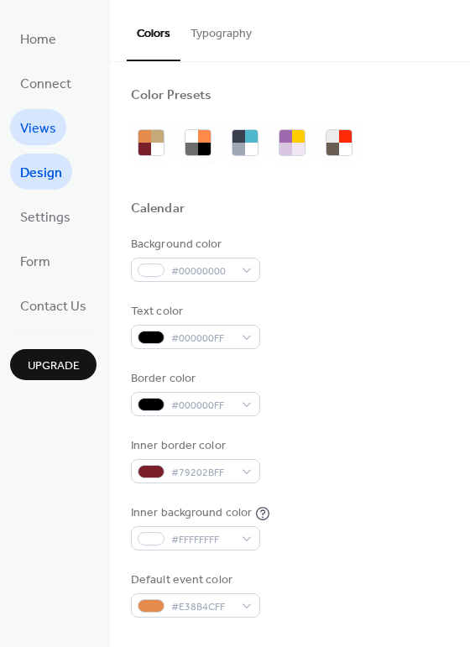
click at [56, 128] on link "Views" at bounding box center [38, 127] width 56 height 36
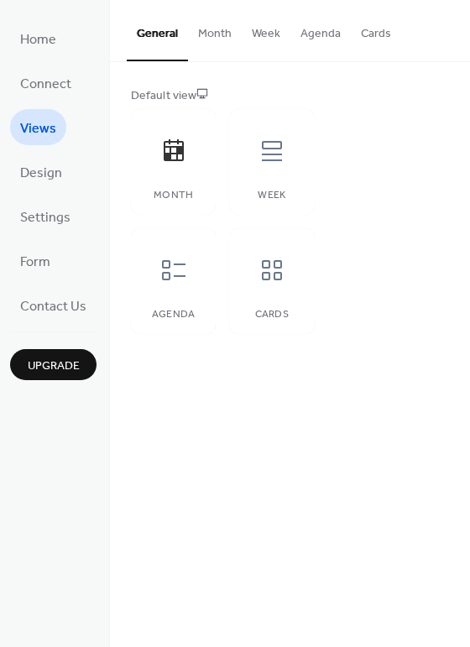
click at [210, 31] on button "Month" at bounding box center [215, 30] width 54 height 60
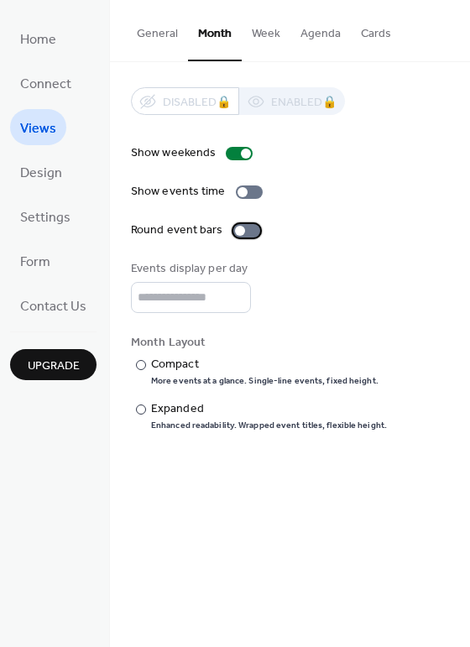
click at [249, 230] on div at bounding box center [246, 230] width 27 height 13
click at [174, 405] on div "Expanded" at bounding box center [267, 409] width 233 height 18
click at [170, 400] on div "Expanded" at bounding box center [267, 409] width 233 height 18
click at [174, 364] on div "Compact" at bounding box center [263, 365] width 224 height 18
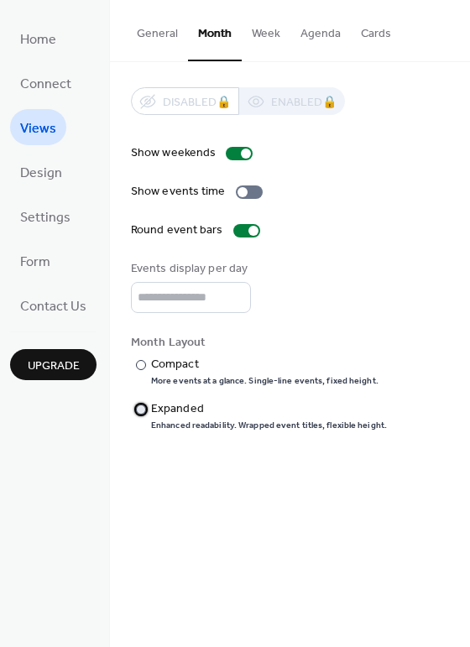
click at [176, 405] on div "Expanded" at bounding box center [267, 409] width 233 height 18
click at [264, 39] on button "Week" at bounding box center [266, 30] width 49 height 60
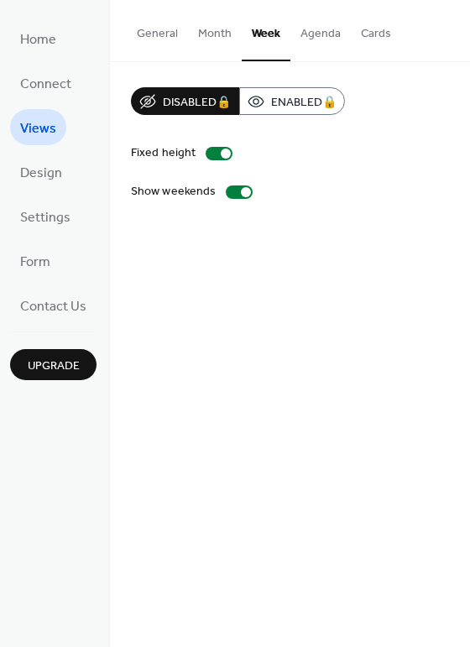
click at [311, 43] on button "Agenda" at bounding box center [320, 30] width 60 height 60
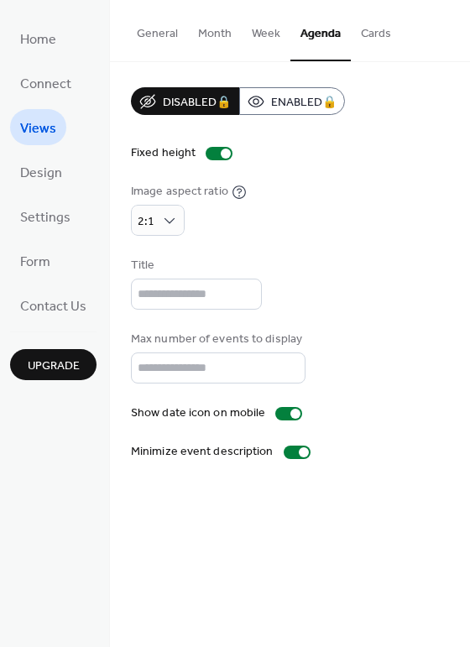
click at [367, 32] on button "Cards" at bounding box center [376, 30] width 50 height 60
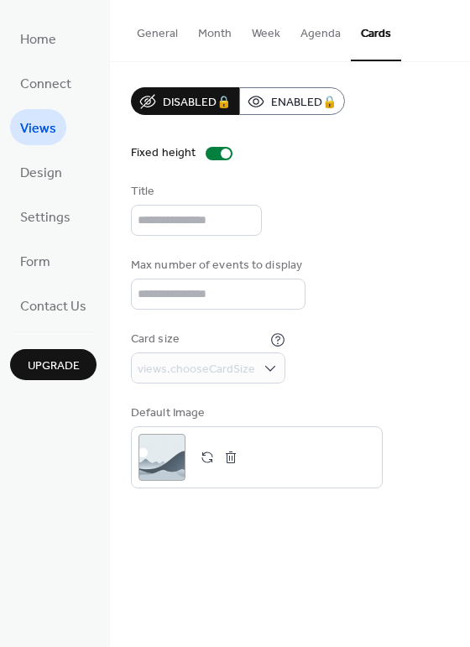
click at [315, 29] on button "Agenda" at bounding box center [320, 30] width 60 height 60
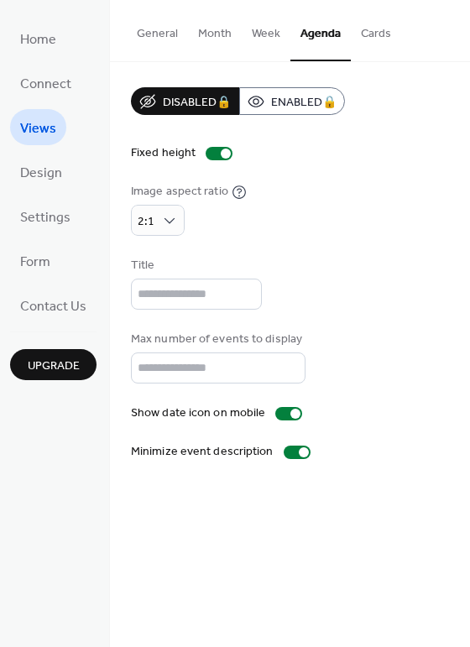
click at [282, 34] on button "Week" at bounding box center [266, 30] width 49 height 60
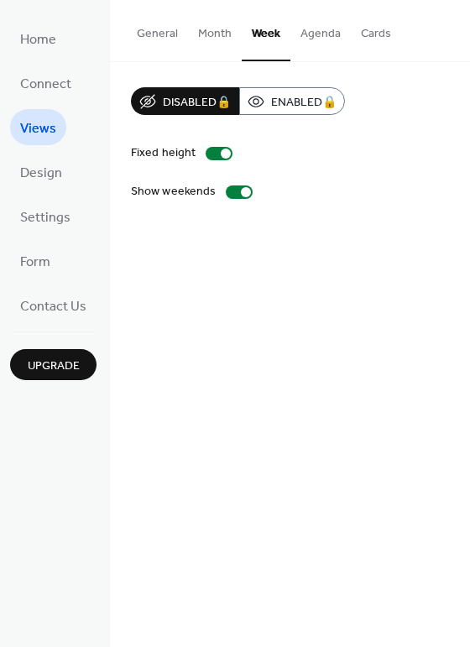
click at [217, 30] on button "Month" at bounding box center [215, 30] width 54 height 60
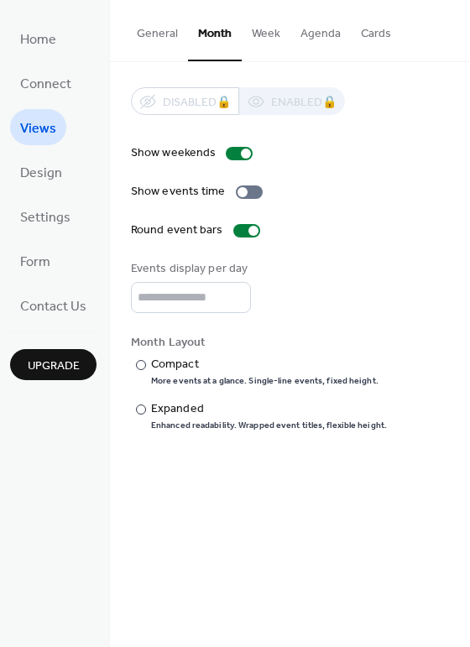
click at [262, 34] on button "Week" at bounding box center [266, 30] width 49 height 60
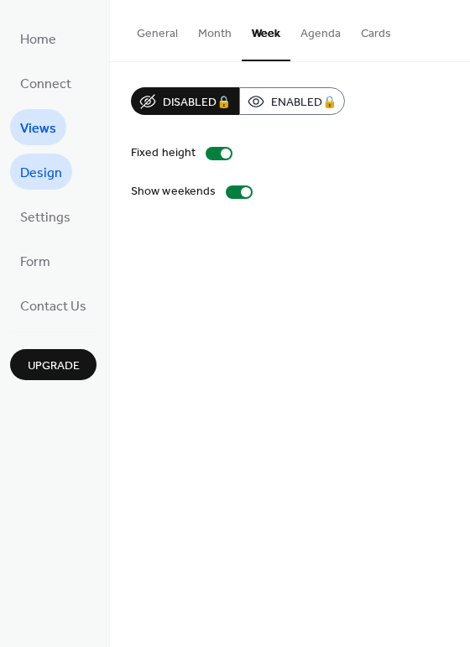
click at [44, 180] on span "Design" at bounding box center [41, 173] width 42 height 26
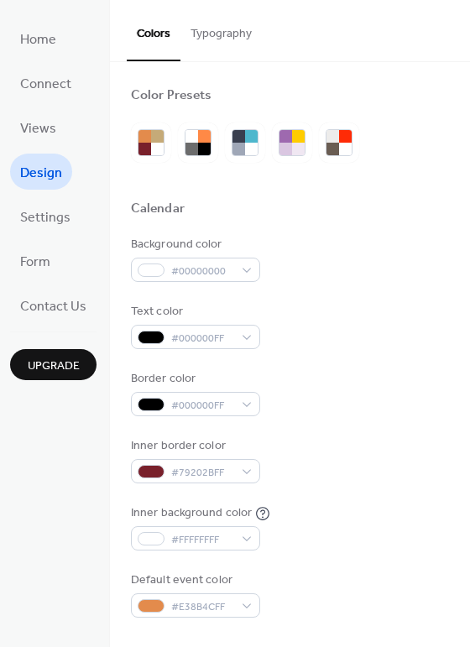
click at [212, 39] on button "Typography" at bounding box center [220, 30] width 81 height 60
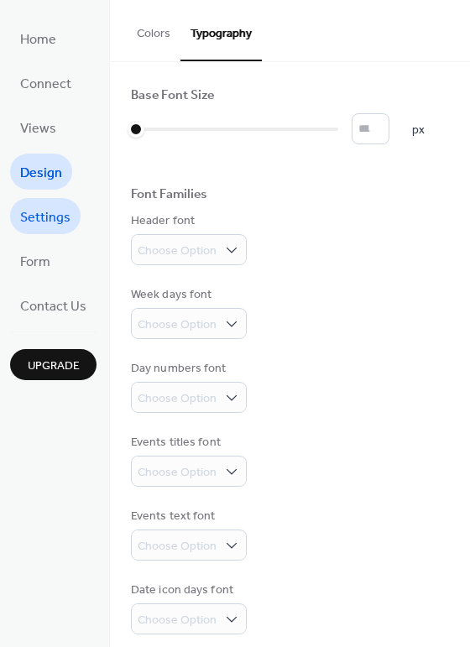
click at [43, 217] on span "Settings" at bounding box center [45, 218] width 50 height 26
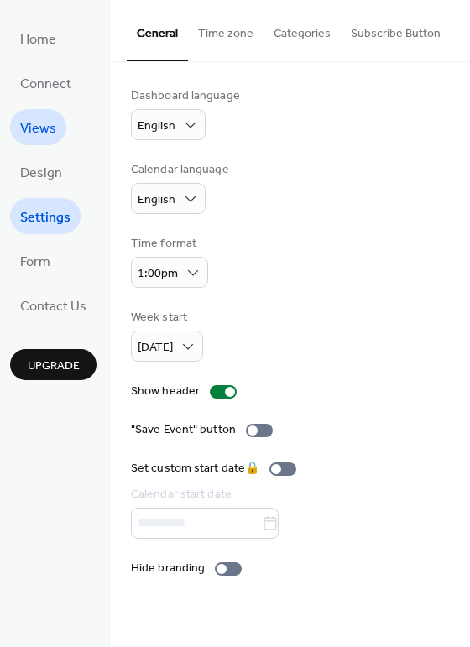
click at [43, 116] on span "Views" at bounding box center [38, 129] width 36 height 26
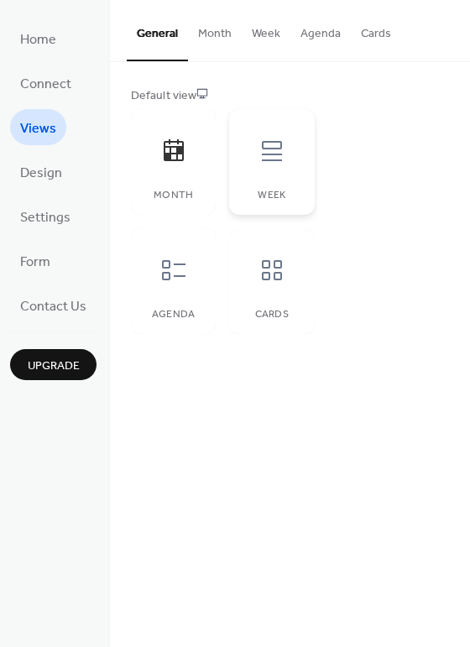
click at [281, 178] on div "Week" at bounding box center [271, 162] width 85 height 106
click at [54, 166] on span "Design" at bounding box center [41, 173] width 42 height 26
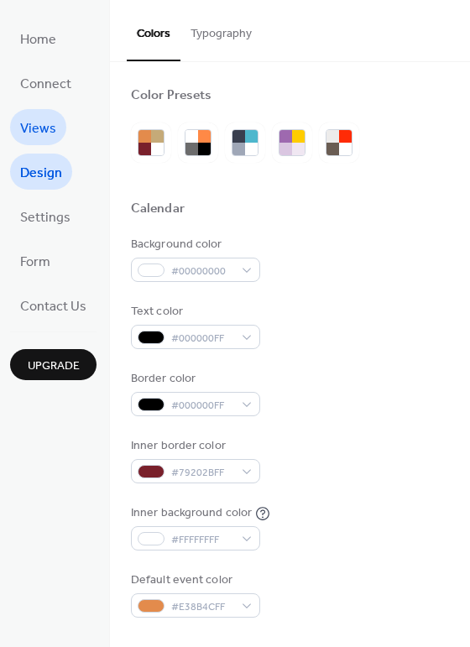
click at [35, 126] on span "Views" at bounding box center [38, 129] width 36 height 26
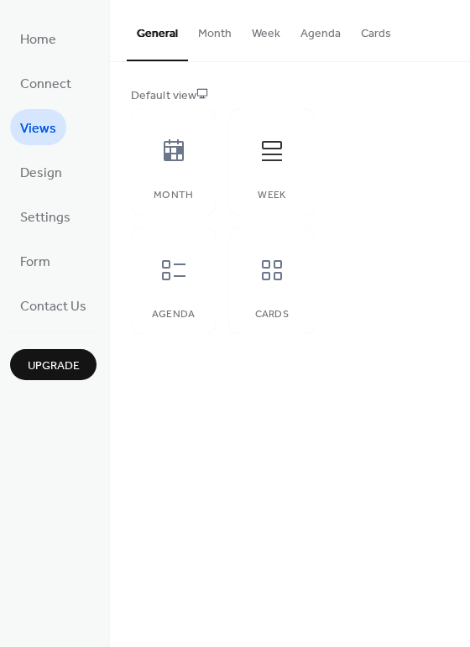
click at [260, 42] on button "Week" at bounding box center [266, 30] width 49 height 60
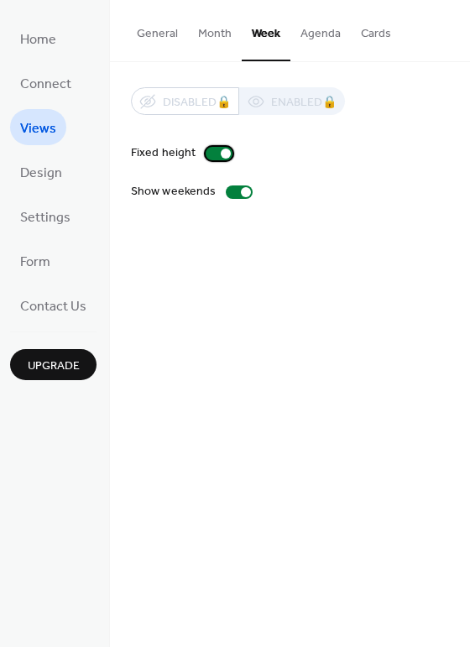
click at [224, 152] on div at bounding box center [226, 154] width 10 height 10
click at [224, 152] on div at bounding box center [219, 153] width 27 height 13
click at [47, 170] on span "Design" at bounding box center [41, 173] width 42 height 26
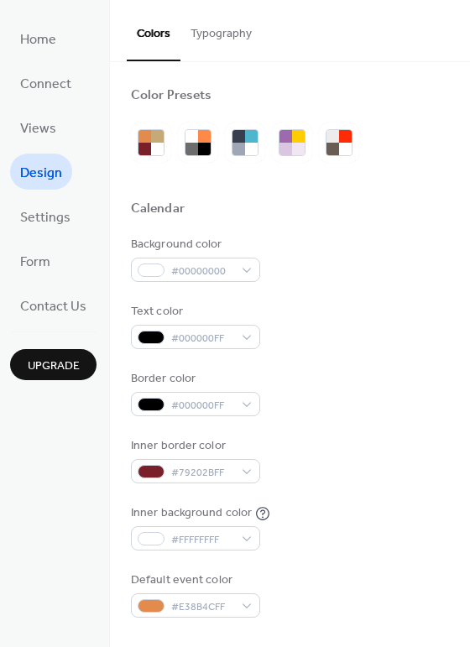
click at [42, 164] on span "Design" at bounding box center [41, 173] width 42 height 26
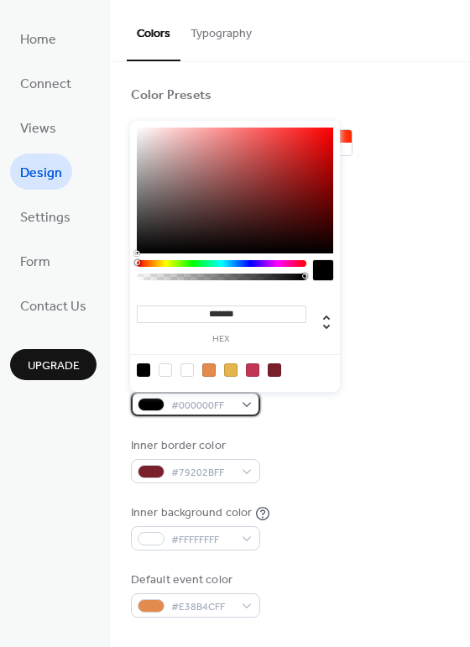
click at [204, 403] on span "#000000FF" at bounding box center [202, 406] width 62 height 18
click at [277, 367] on div at bounding box center [274, 369] width 13 height 13
type input "*******"
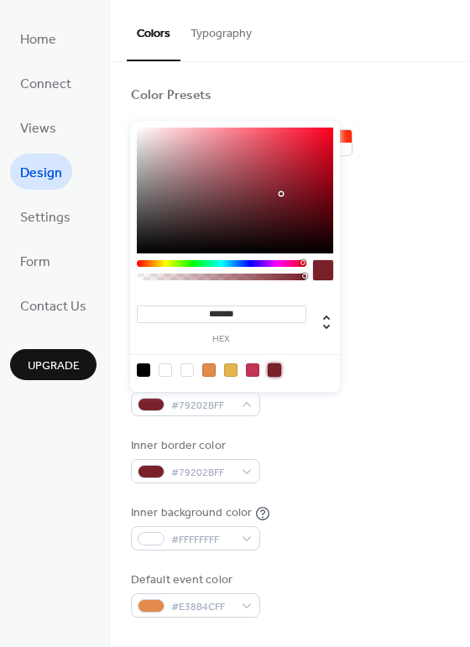
click at [308, 423] on div "Background color #00000000 Text color #000000FF Border color #79202BFF Inner bo…" at bounding box center [290, 427] width 318 height 382
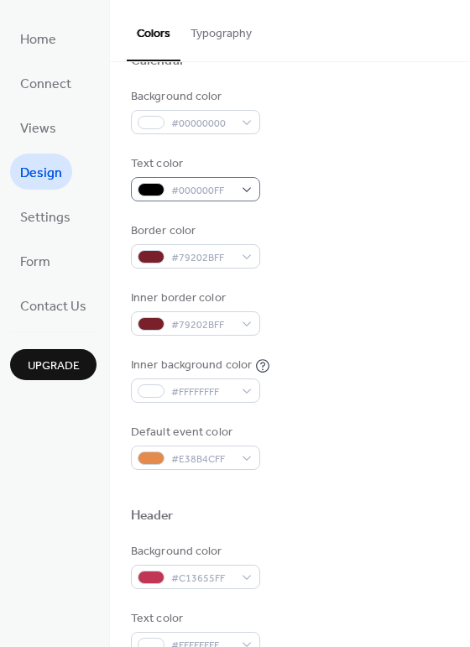
scroll to position [148, 0]
click at [226, 395] on span "#FFFFFFFF" at bounding box center [202, 393] width 62 height 18
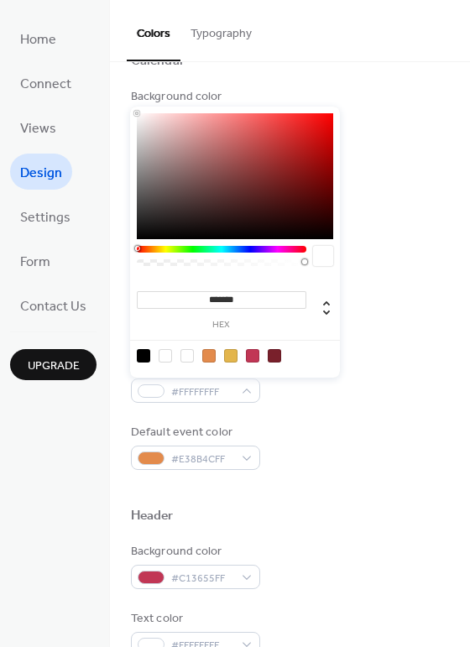
click at [231, 358] on div at bounding box center [230, 355] width 13 height 13
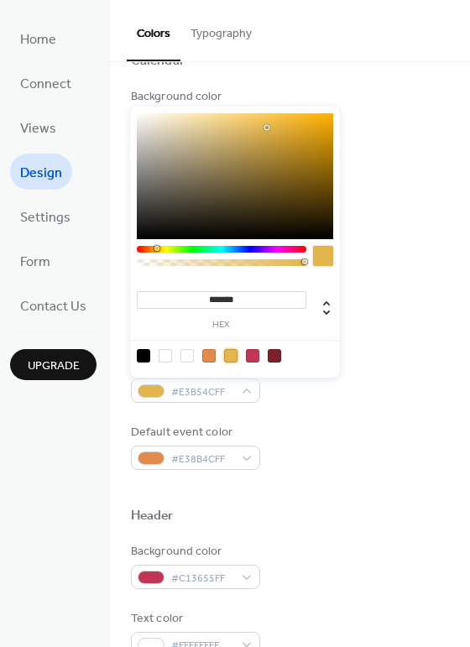
click at [208, 355] on div at bounding box center [208, 355] width 13 height 13
type input "*******"
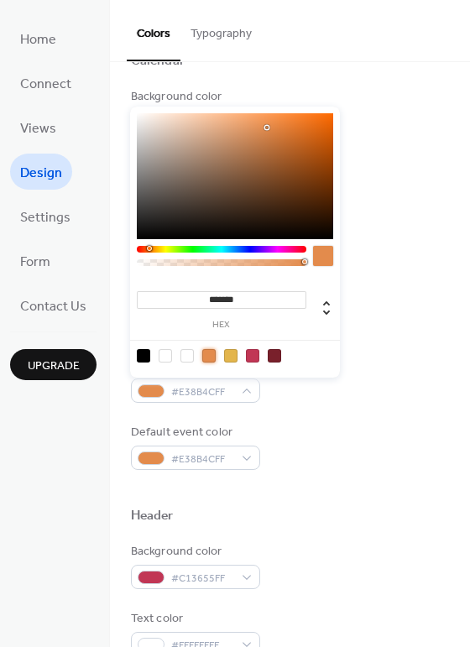
click at [334, 431] on div "Default event color #E38B4CFF" at bounding box center [290, 447] width 318 height 46
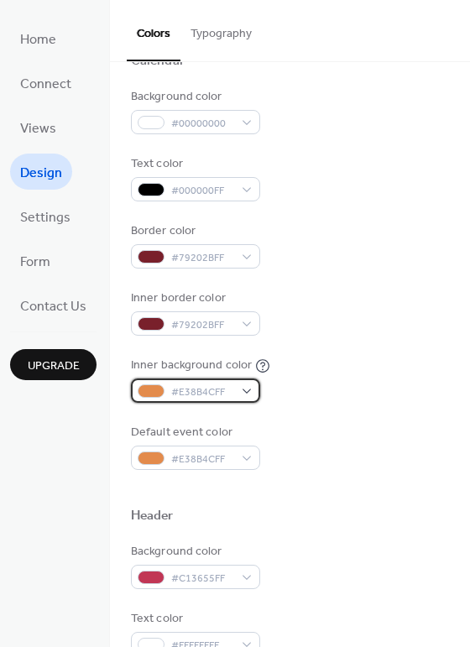
click at [224, 385] on span "#E38B4CFF" at bounding box center [202, 393] width 62 height 18
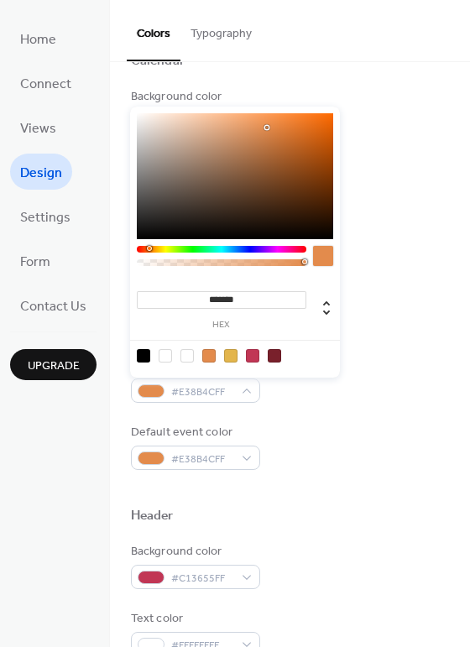
click at [185, 356] on div at bounding box center [186, 355] width 13 height 13
type input "*******"
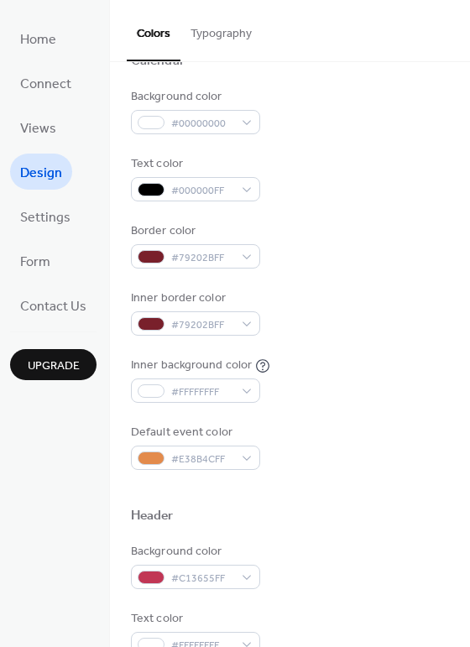
click at [323, 452] on div "Default event color #E38B4CFF" at bounding box center [290, 447] width 318 height 46
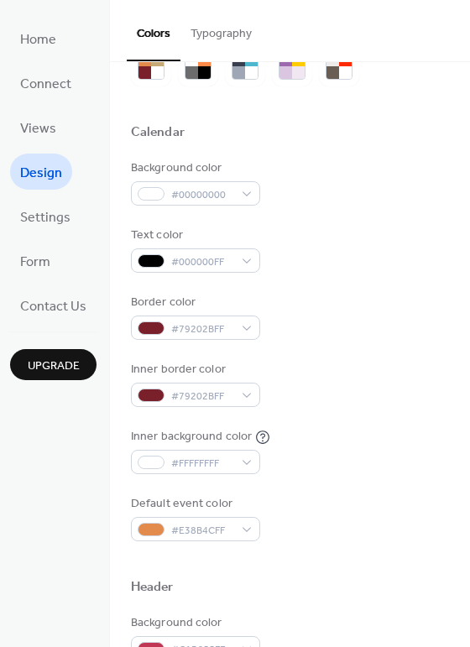
scroll to position [71, 0]
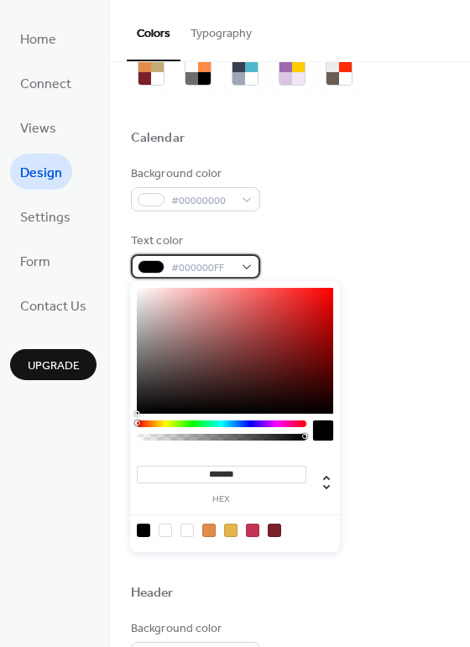
click at [225, 275] on span "#000000FF" at bounding box center [202, 268] width 62 height 18
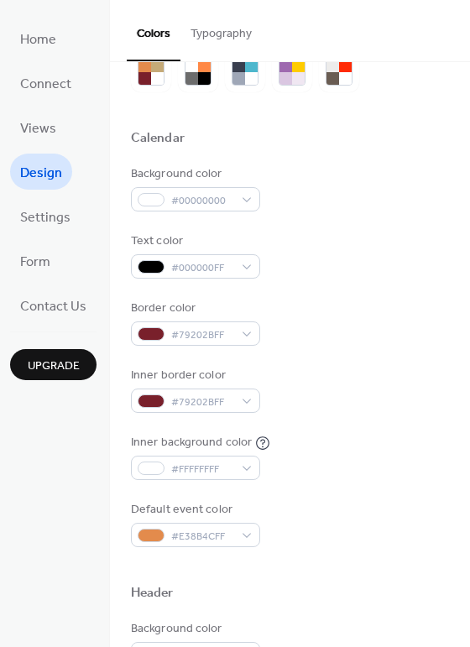
click at [323, 248] on div "Text color #000000FF" at bounding box center [290, 256] width 318 height 46
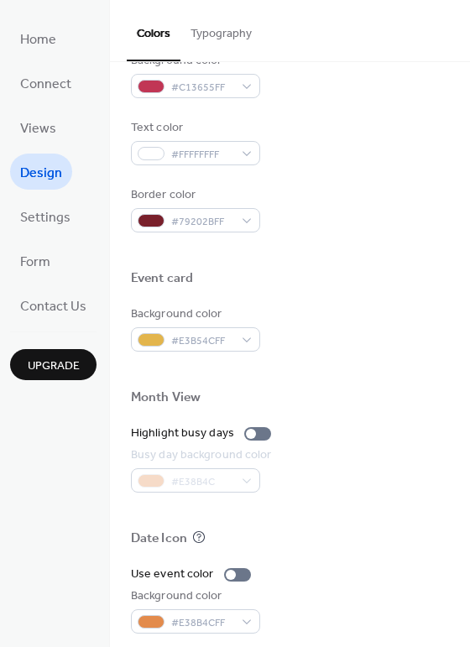
scroll to position [639, 0]
click at [248, 440] on label "Highlight busy days" at bounding box center [204, 434] width 147 height 18
click at [250, 431] on div at bounding box center [257, 433] width 27 height 13
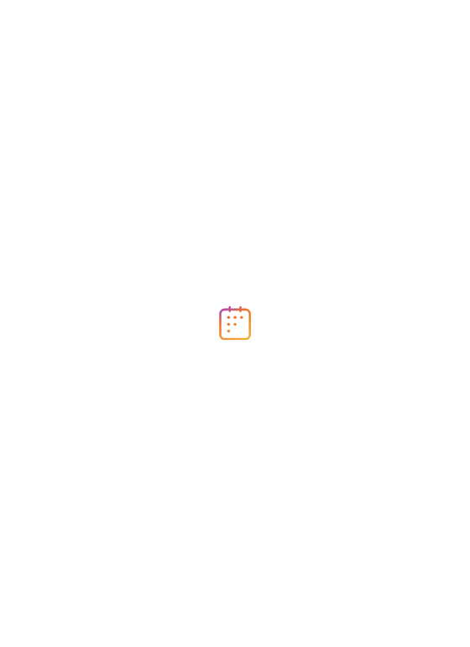
click at [196, 119] on div at bounding box center [235, 323] width 470 height 647
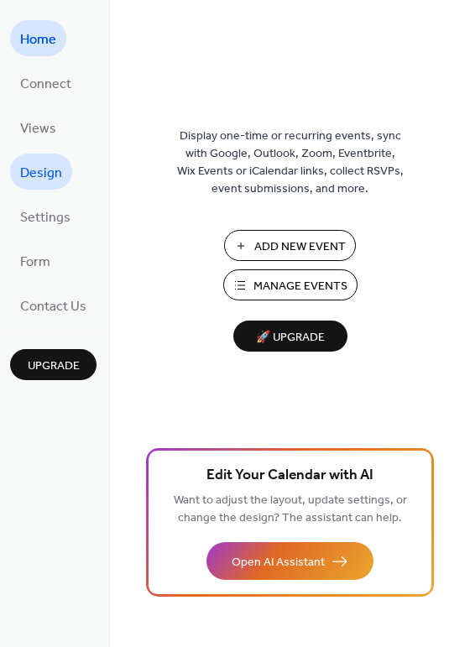
click at [41, 173] on span "Design" at bounding box center [41, 173] width 42 height 26
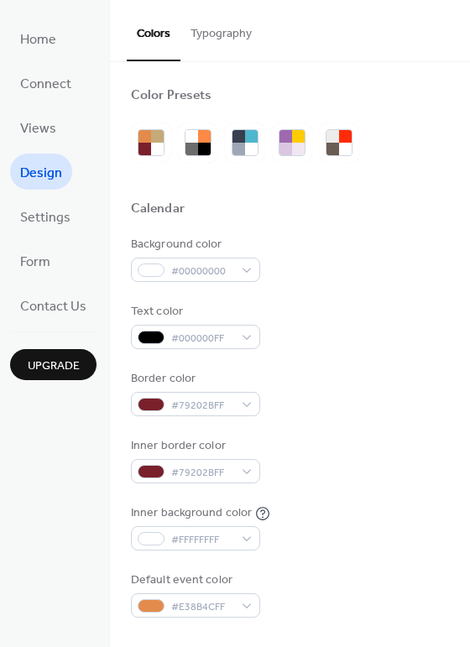
click at [225, 28] on button "Typography" at bounding box center [220, 30] width 81 height 60
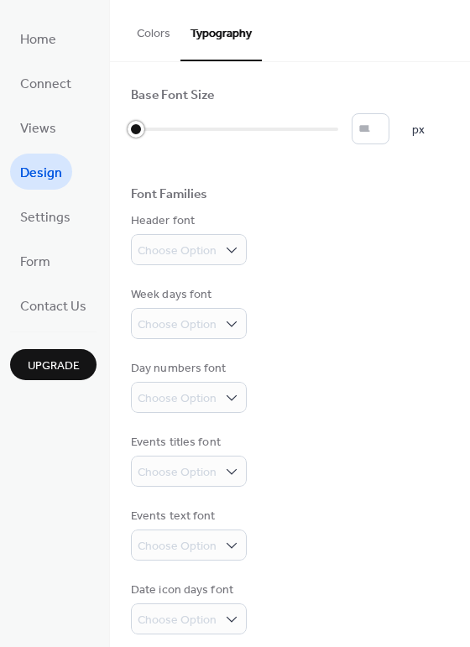
click at [166, 123] on div at bounding box center [234, 129] width 207 height 27
click at [182, 123] on div at bounding box center [234, 129] width 207 height 27
click at [191, 123] on div at bounding box center [234, 129] width 207 height 27
click at [216, 125] on div at bounding box center [234, 129] width 207 height 27
click at [236, 126] on div at bounding box center [234, 129] width 207 height 27
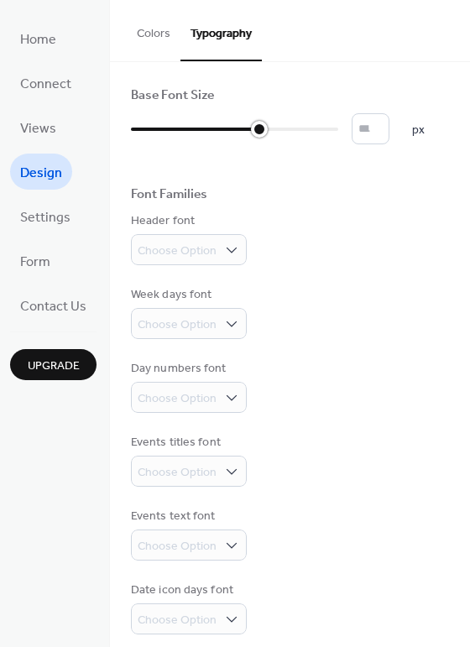
click at [258, 128] on div at bounding box center [234, 129] width 207 height 27
click at [265, 129] on div at bounding box center [259, 129] width 17 height 17
click at [270, 128] on div at bounding box center [234, 129] width 207 height 27
click at [273, 127] on div at bounding box center [234, 129] width 207 height 27
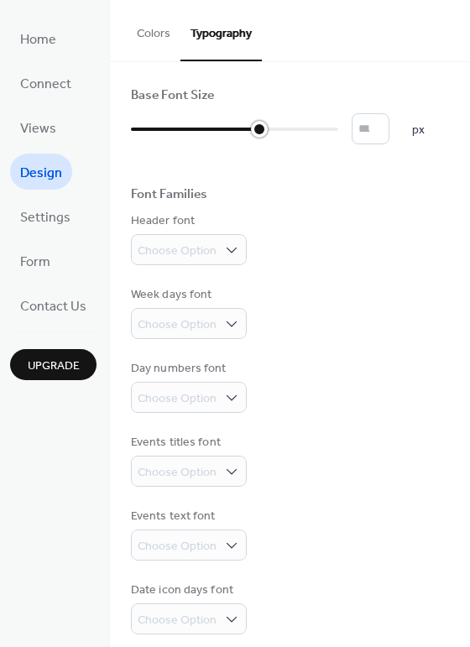
type input "**"
drag, startPoint x: 255, startPoint y: 126, endPoint x: 245, endPoint y: 128, distance: 10.2
click at [245, 128] on div at bounding box center [234, 129] width 207 height 27
